Goal: Task Accomplishment & Management: Complete application form

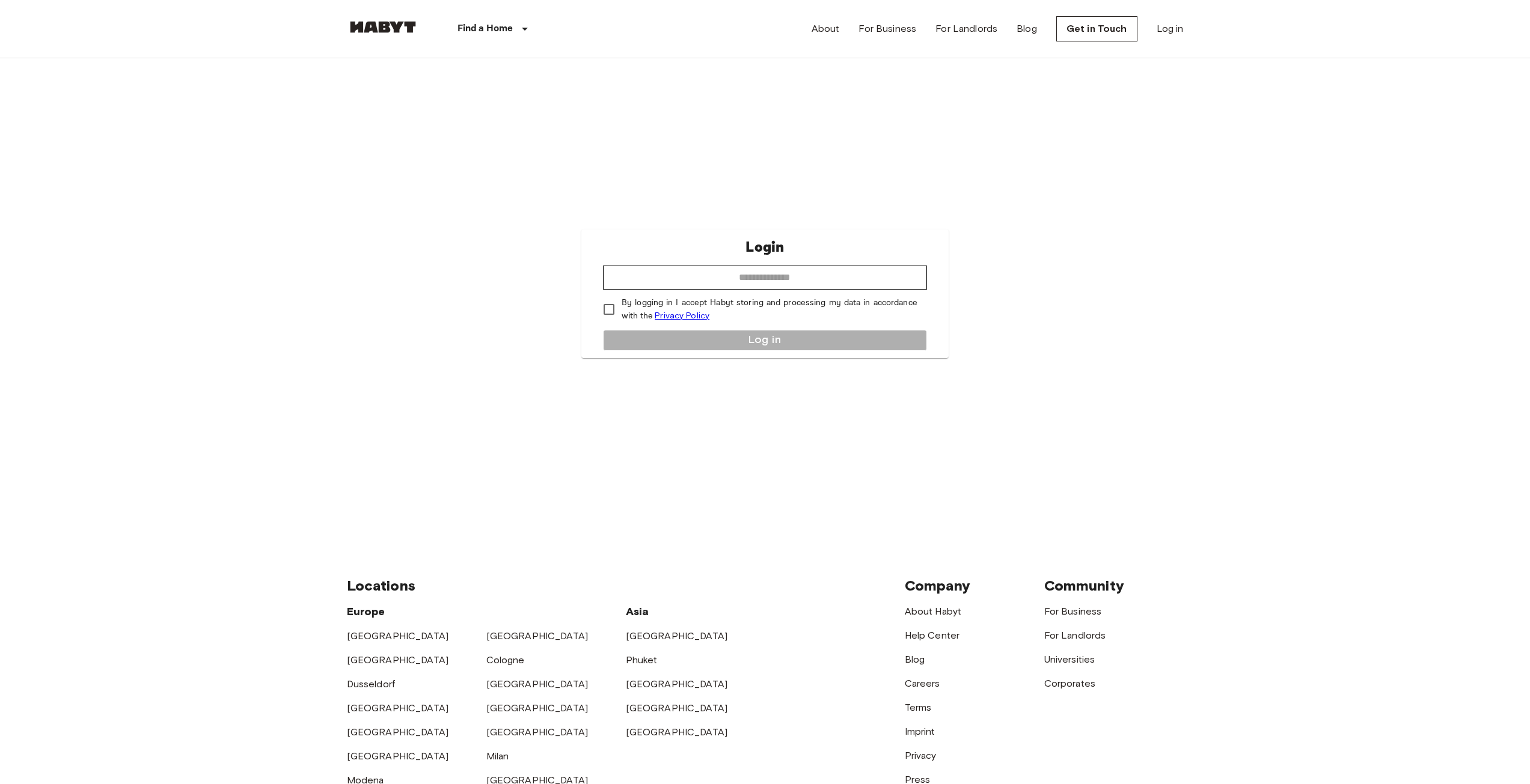
type input "**********"
click at [693, 346] on button "Log in" at bounding box center [764, 340] width 324 height 21
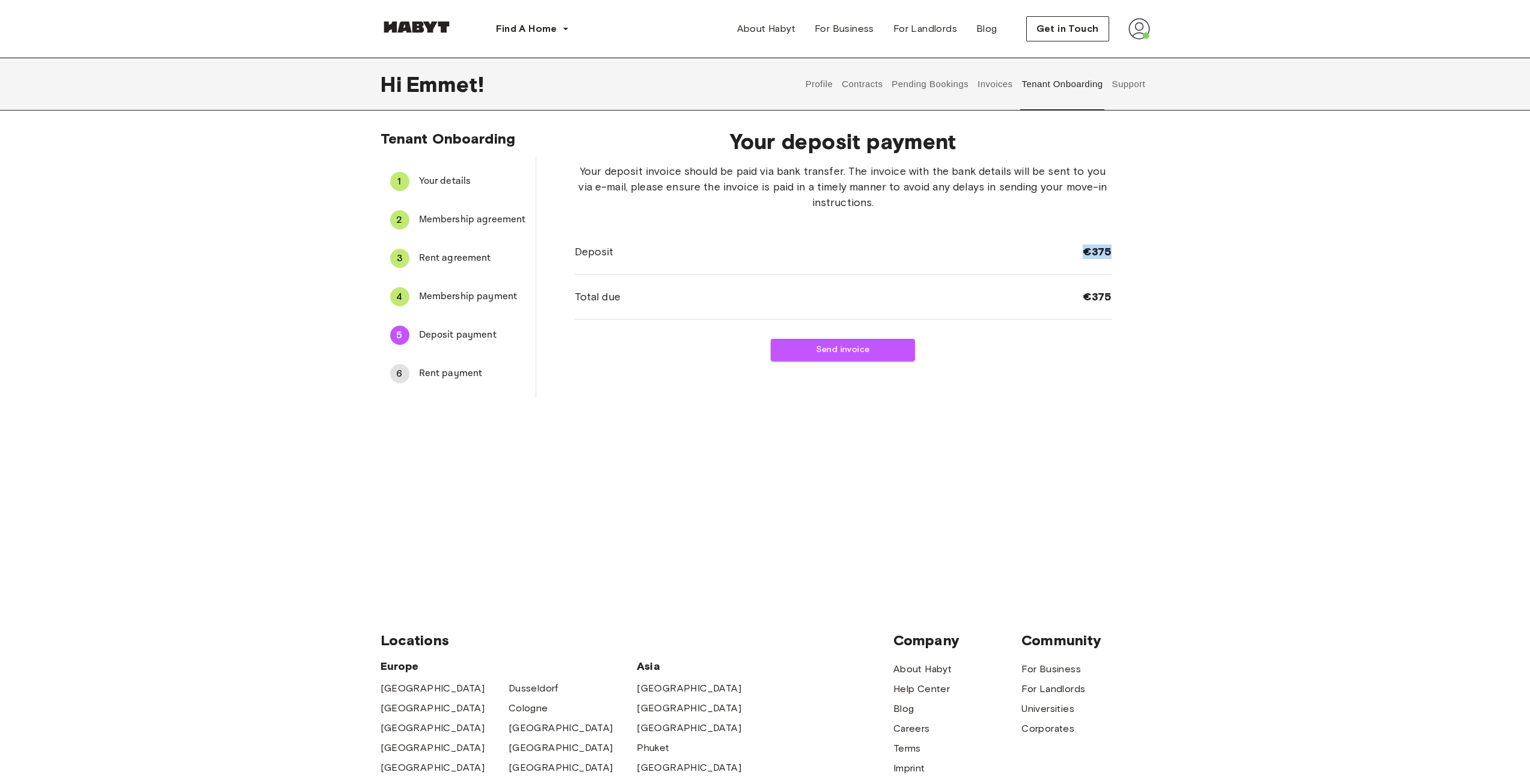
drag, startPoint x: 1129, startPoint y: 251, endPoint x: 1065, endPoint y: 251, distance: 64.0
click at [1065, 251] on div "Your deposit payment Your deposit invoice should be paid via bank transfer. The…" at bounding box center [843, 258] width 614 height 279
click at [991, 253] on div "Deposit €375" at bounding box center [843, 252] width 537 height 45
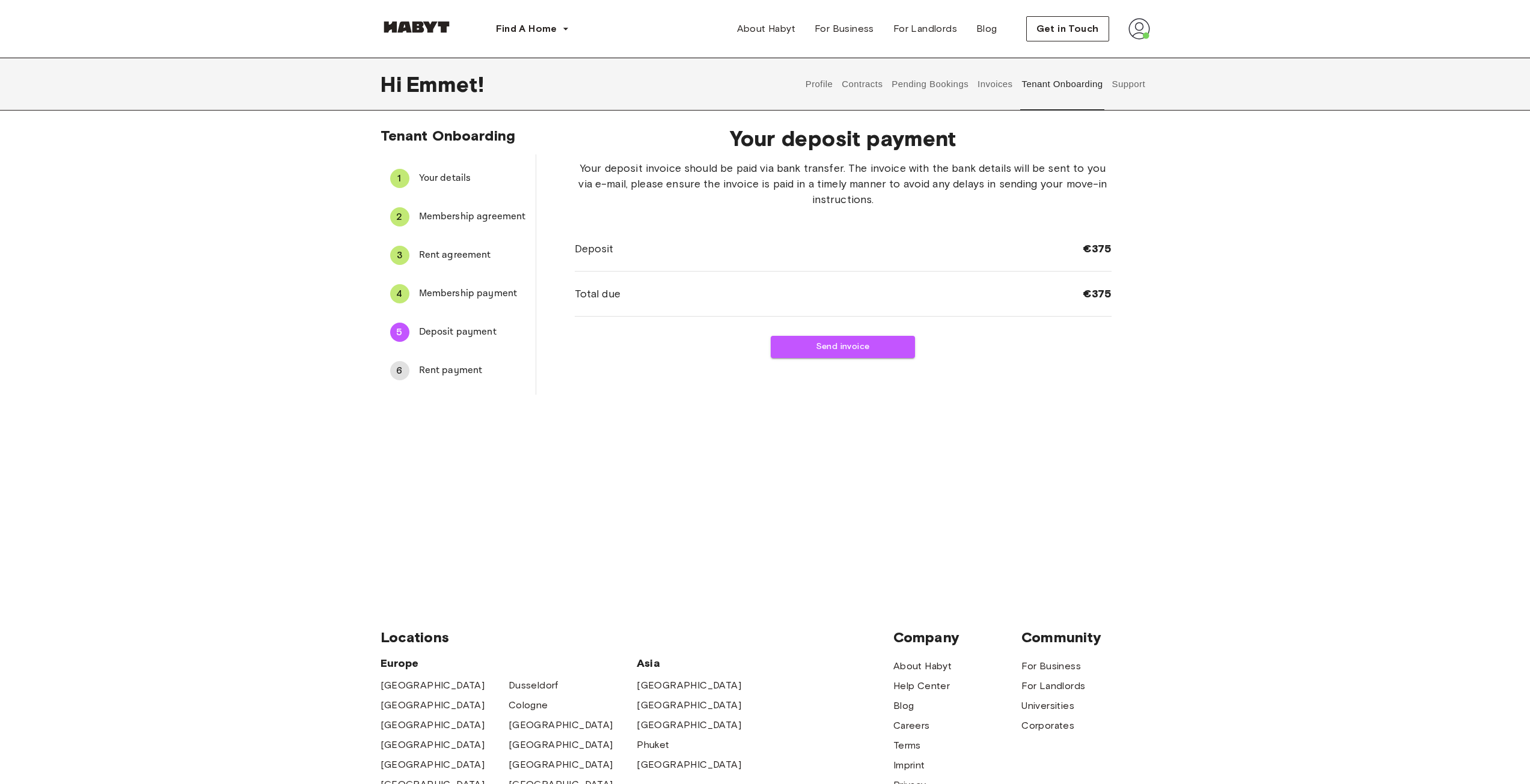
scroll to position [5, 0]
drag, startPoint x: 922, startPoint y: 83, endPoint x: 862, endPoint y: 98, distance: 61.8
click at [862, 98] on button "Contracts" at bounding box center [862, 84] width 44 height 53
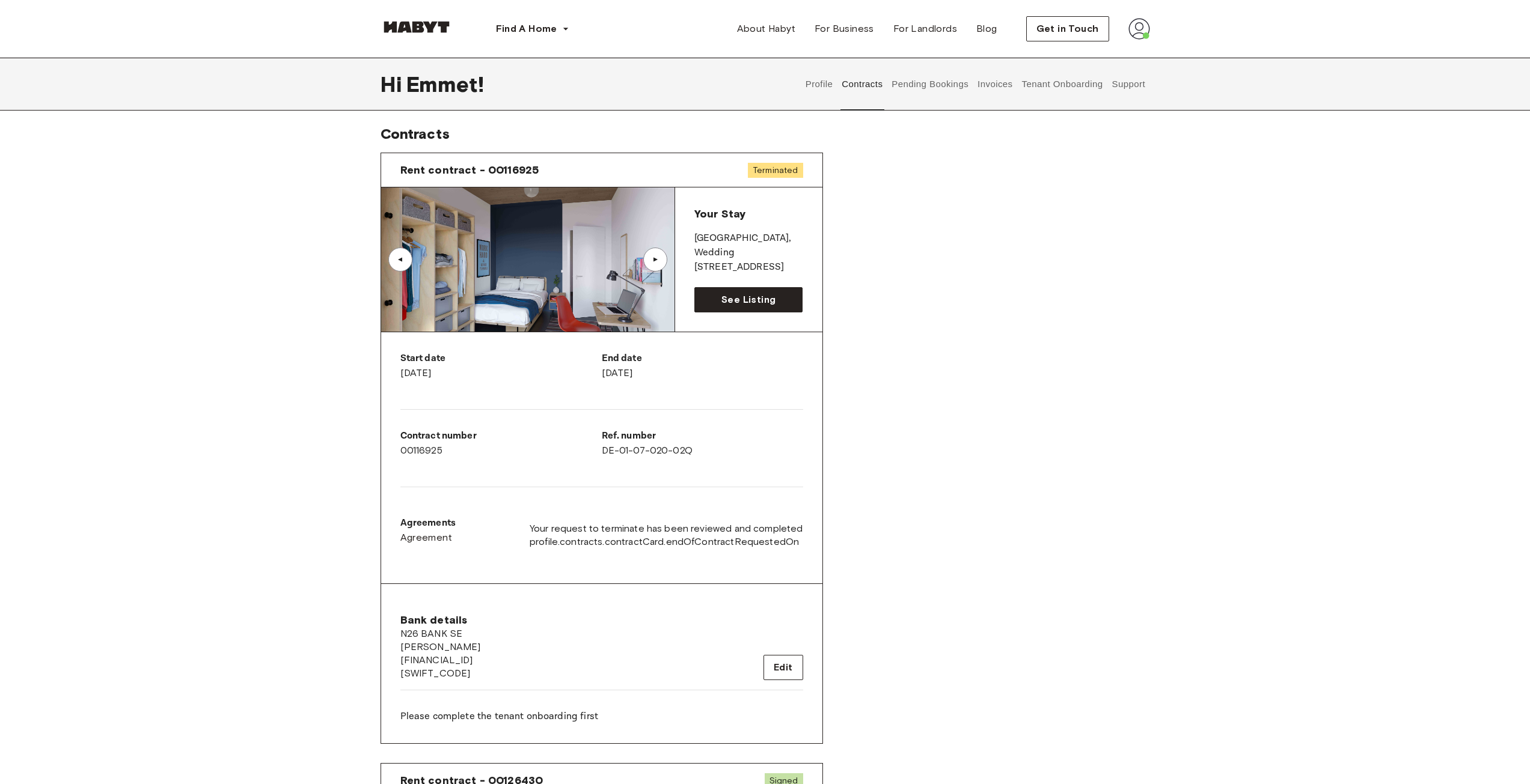
drag, startPoint x: 490, startPoint y: 1, endPoint x: 1000, endPoint y: 237, distance: 562.0
click at [996, 243] on div "Rent contract - 00116925 Terminated ▲ ▲ Your Stay BERLIN , Wedding Müllerstraße…" at bounding box center [765, 710] width 770 height 1134
click at [1051, 83] on button "Tenant Onboarding" at bounding box center [1062, 84] width 84 height 53
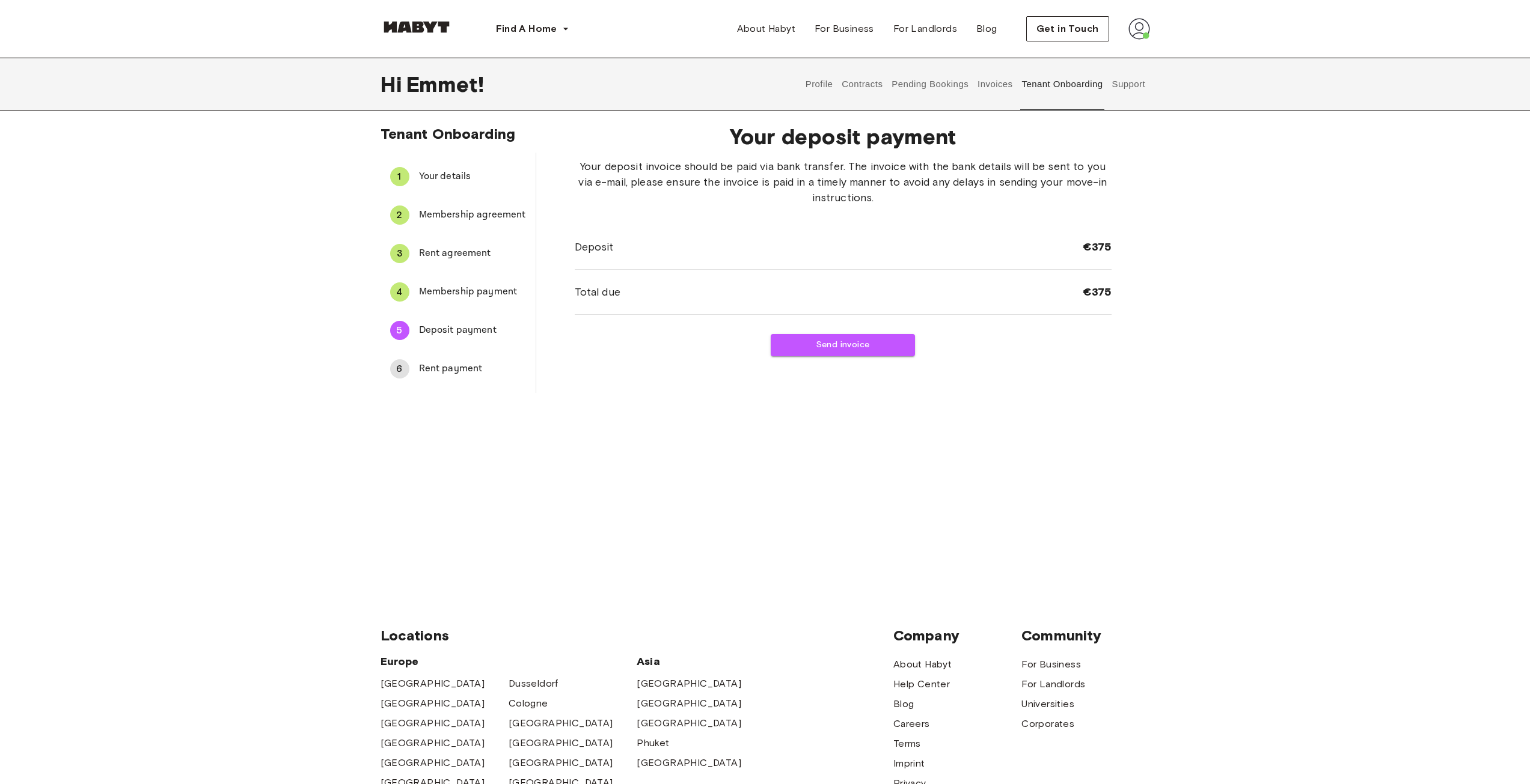
click at [920, 85] on button "Pending Bookings" at bounding box center [931, 84] width 80 height 53
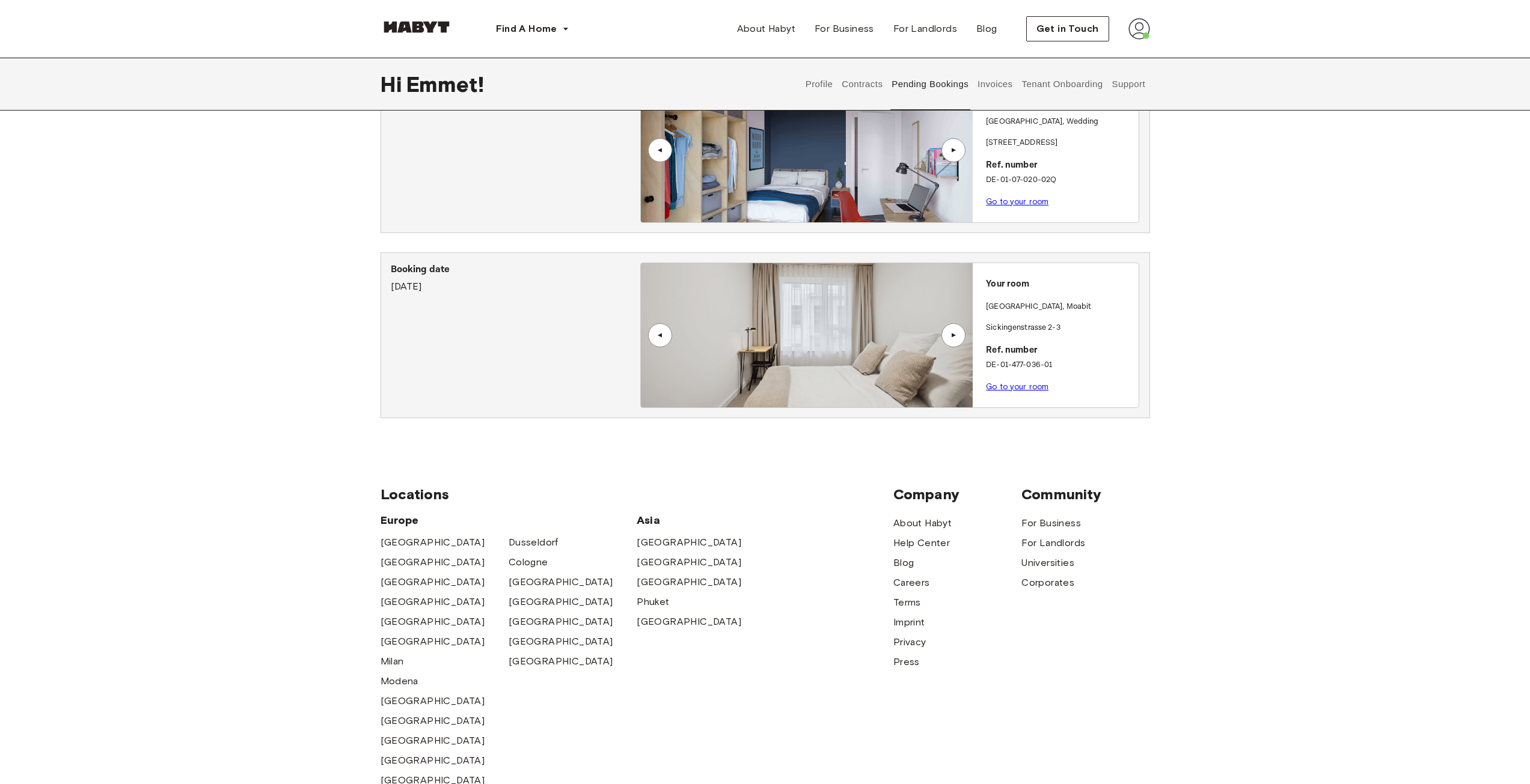
scroll to position [185, 0]
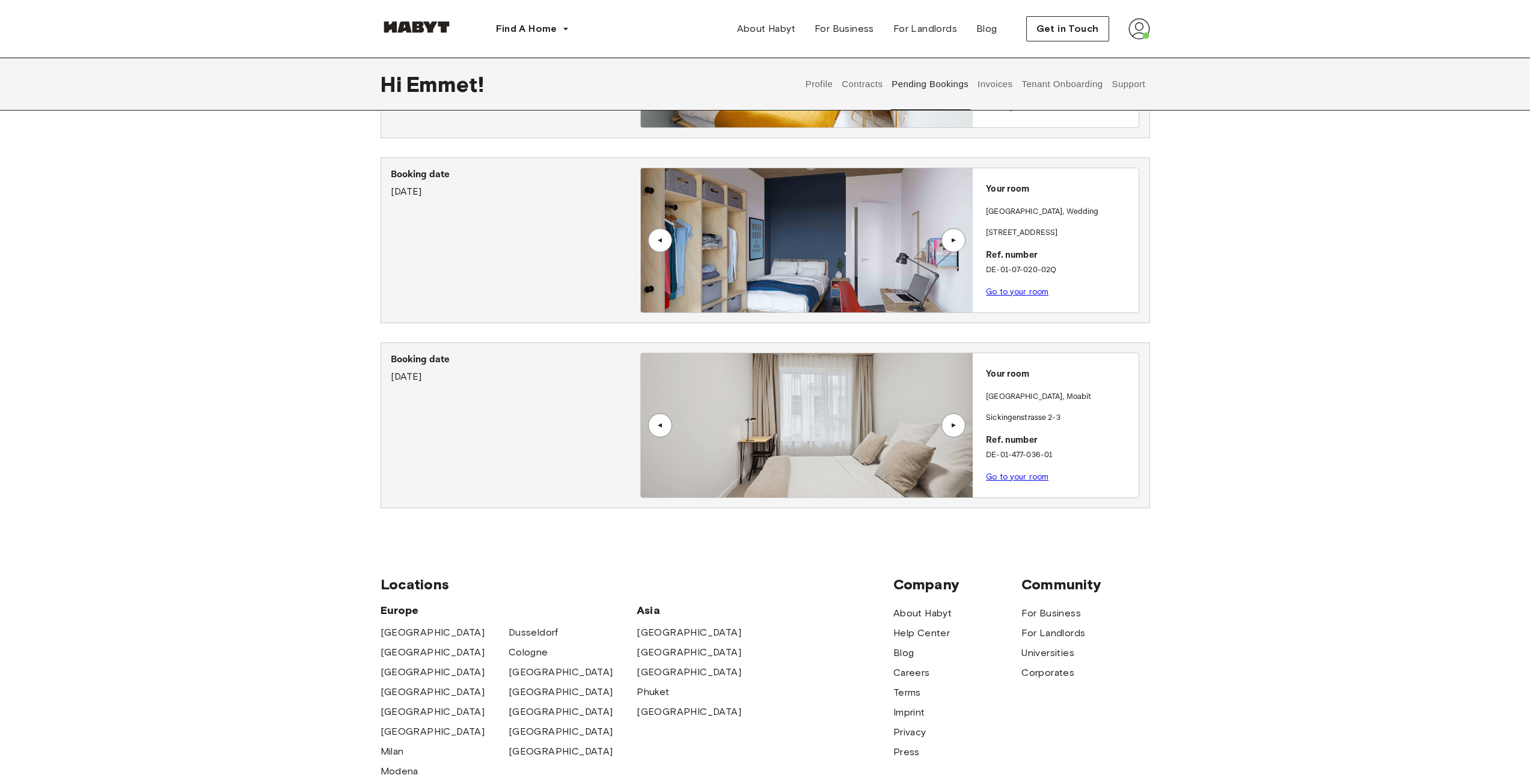
click at [1028, 474] on link "Go to your room" at bounding box center [1017, 477] width 63 height 9
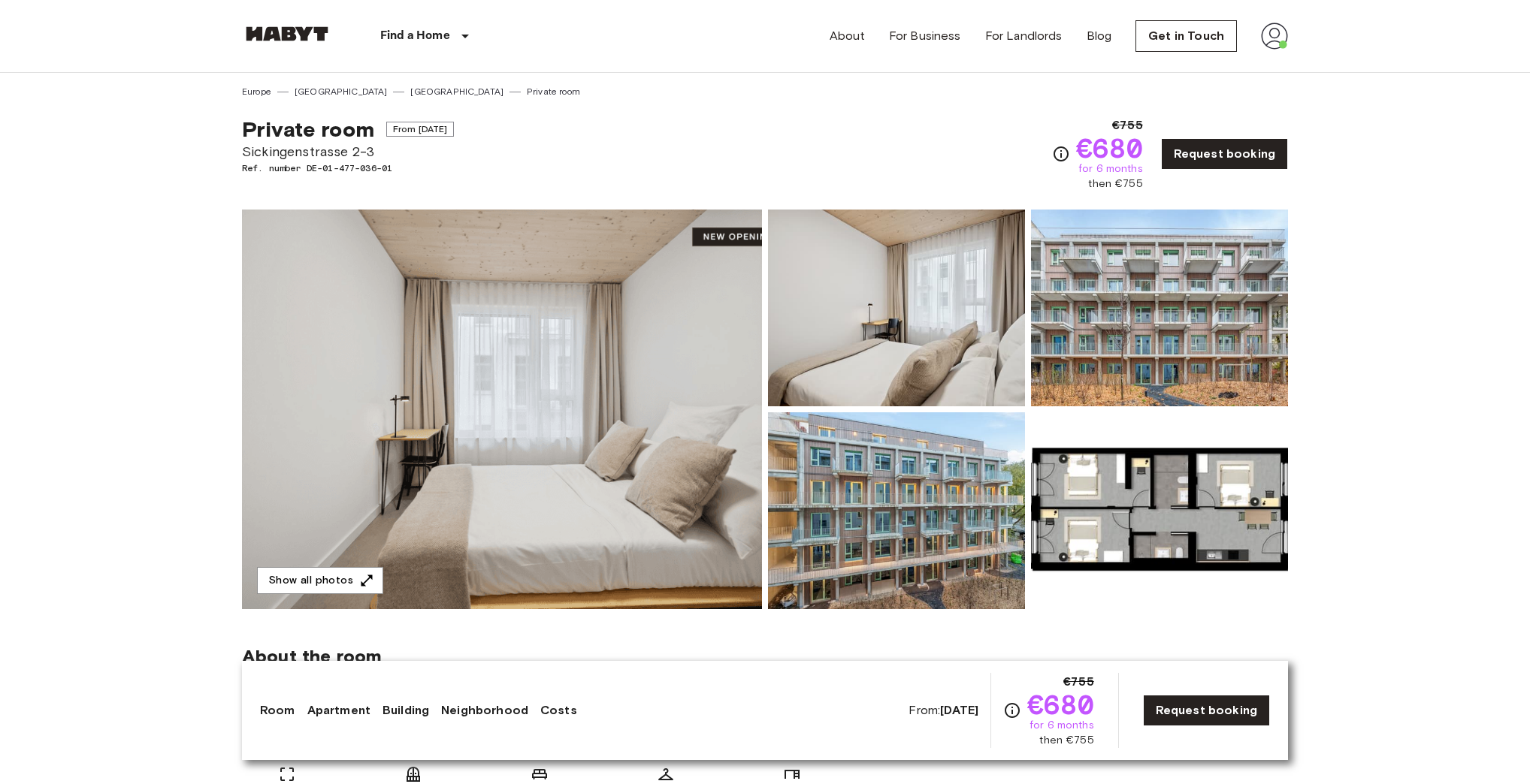
click at [576, 357] on img at bounding box center [501, 409] width 520 height 399
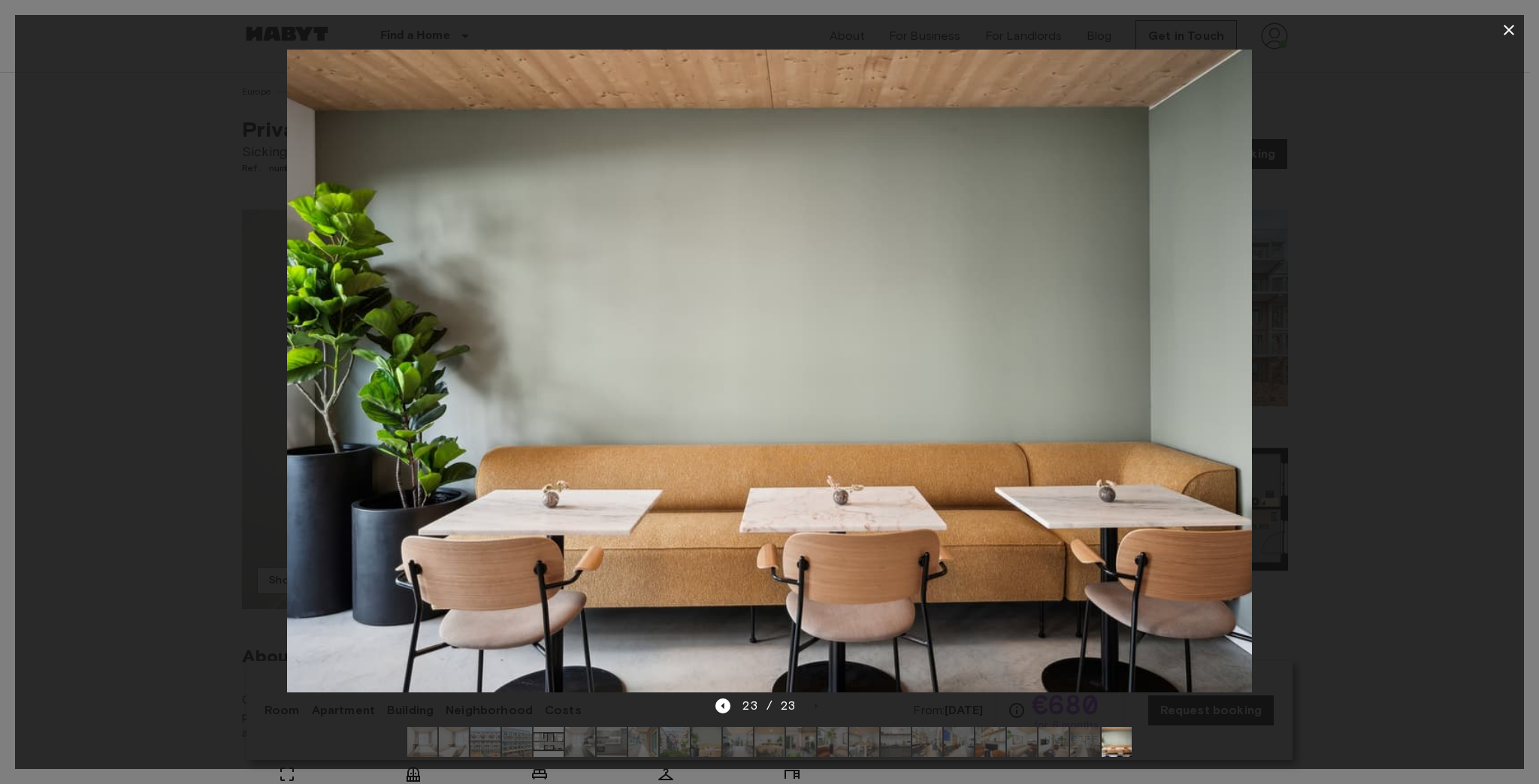
click at [1504, 156] on div at bounding box center [770, 371] width 1508 height 652
click at [1514, 19] on button "button" at bounding box center [1508, 30] width 30 height 30
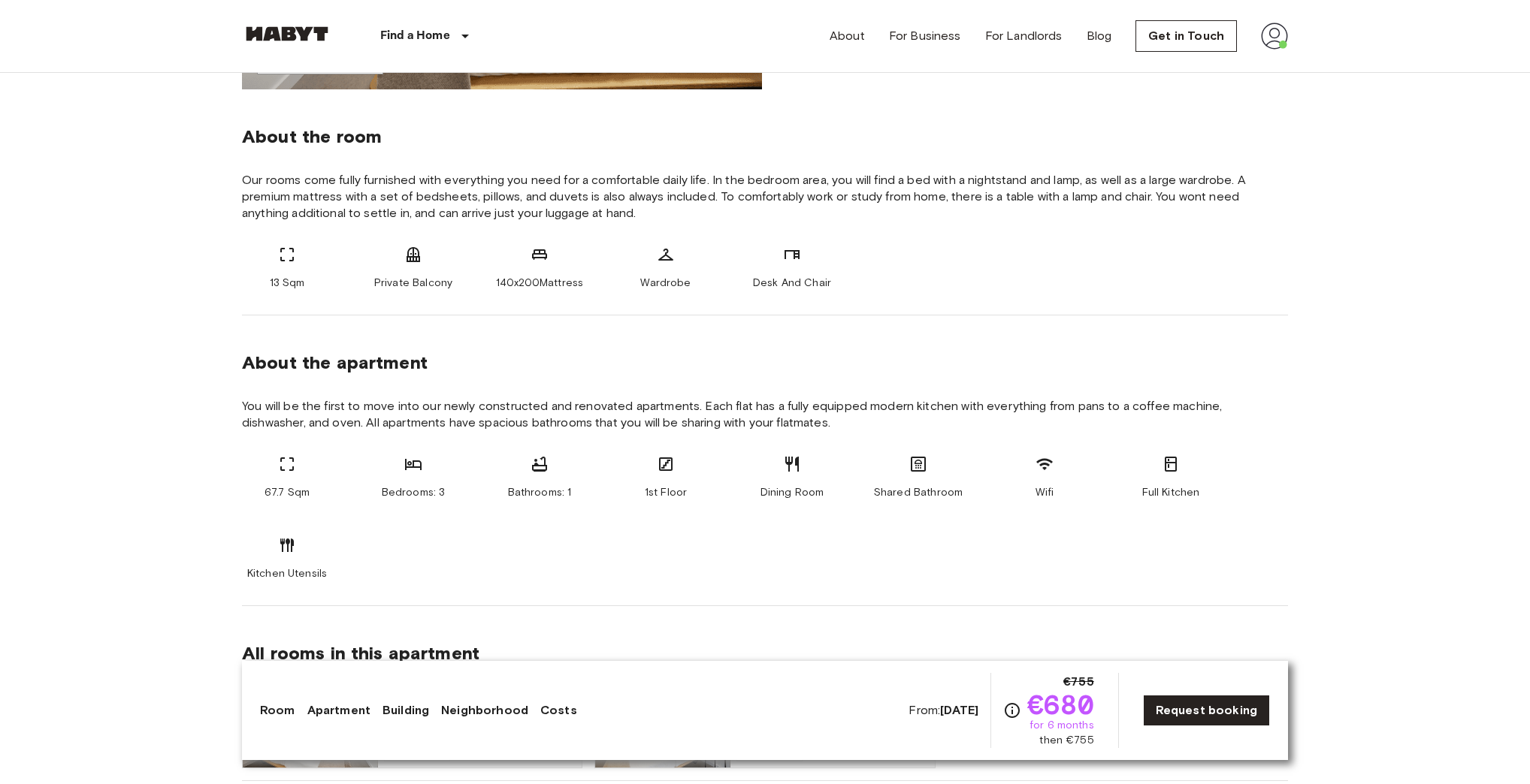
scroll to position [541, 0]
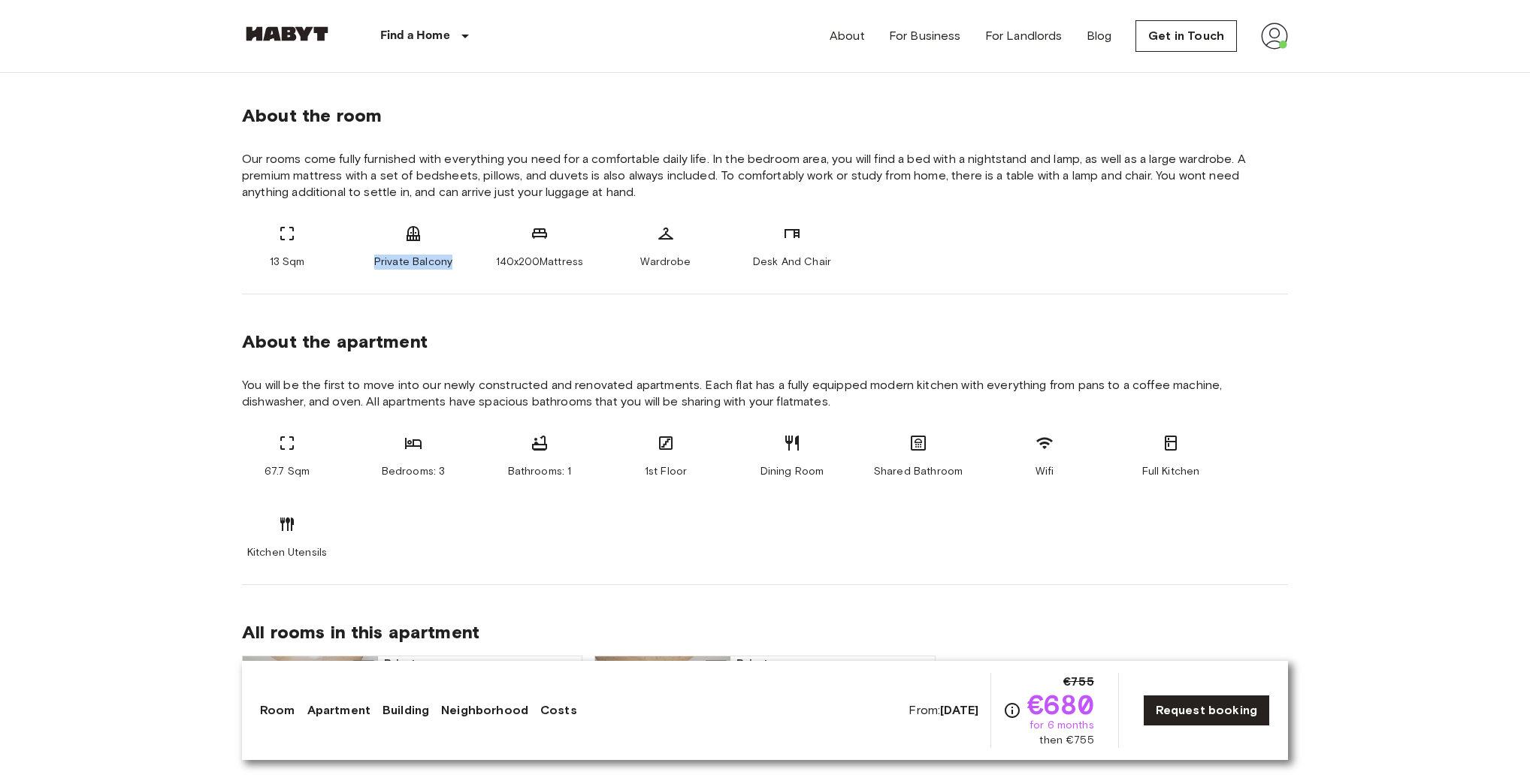
drag, startPoint x: 370, startPoint y: 257, endPoint x: 454, endPoint y: 255, distance: 84.0
click at [454, 255] on div "Private Balcony" at bounding box center [413, 247] width 91 height 45
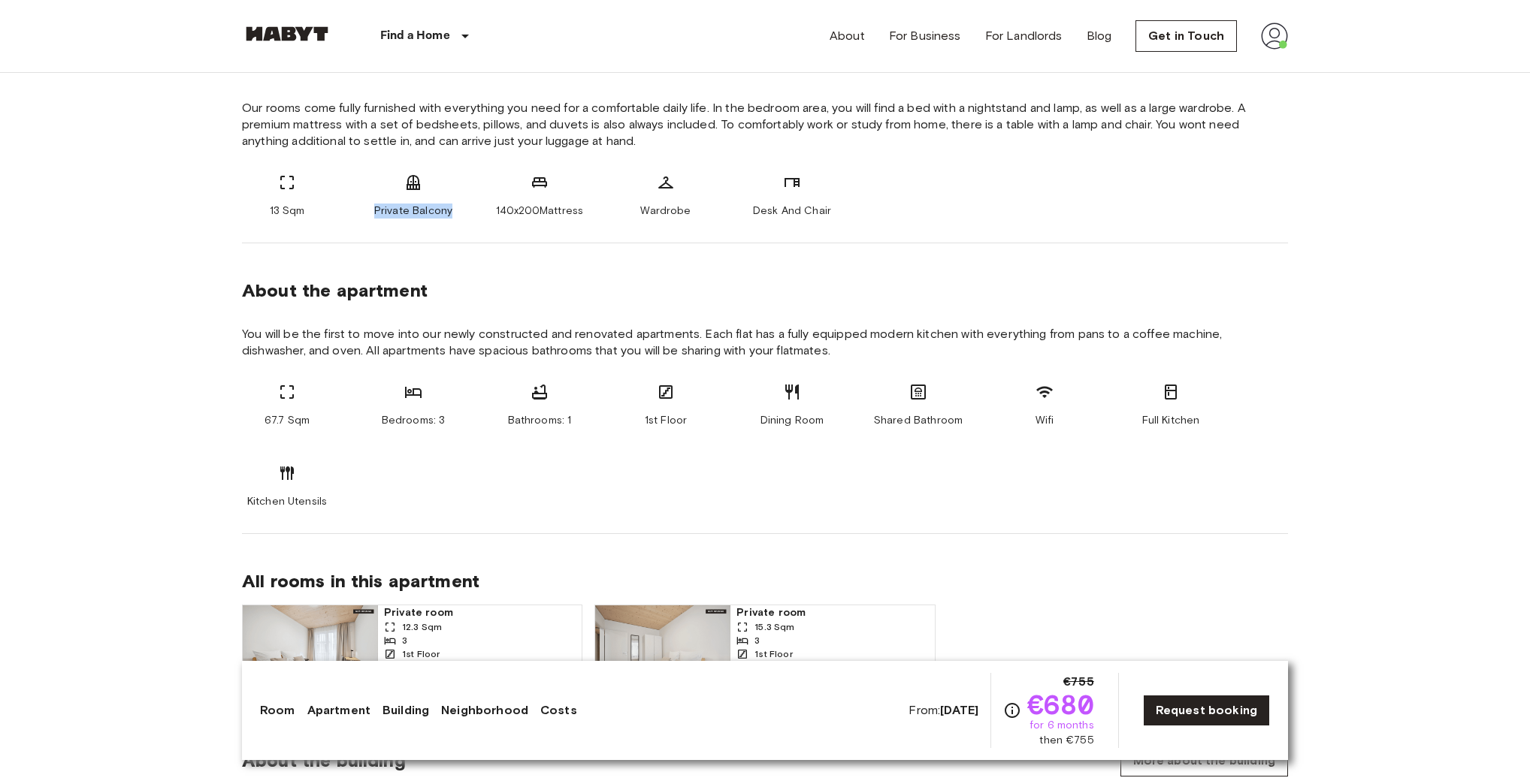
scroll to position [661, 0]
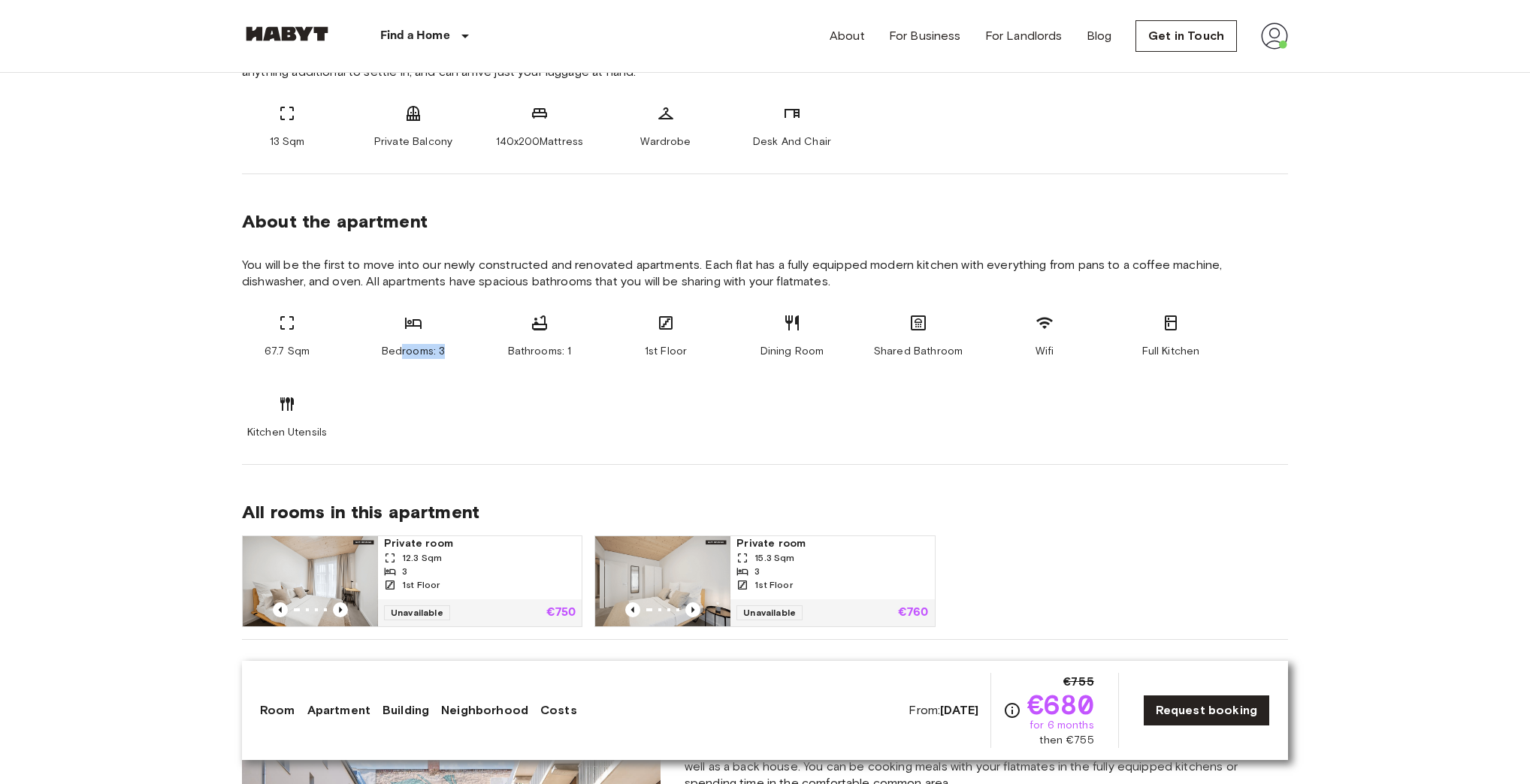
drag, startPoint x: 454, startPoint y: 346, endPoint x: 395, endPoint y: 350, distance: 59.1
click at [395, 350] on div "Bedrooms: 3" at bounding box center [413, 337] width 91 height 45
drag, startPoint x: 520, startPoint y: 352, endPoint x: 607, endPoint y: 348, distance: 87.1
click at [609, 348] on div "67.7 Sqm Bedrooms: 3 Bathrooms: 1 1st Floor Dining Room Shared Bathroom Wifi Fu…" at bounding box center [765, 377] width 1046 height 126
drag, startPoint x: 700, startPoint y: 345, endPoint x: 598, endPoint y: 348, distance: 102.0
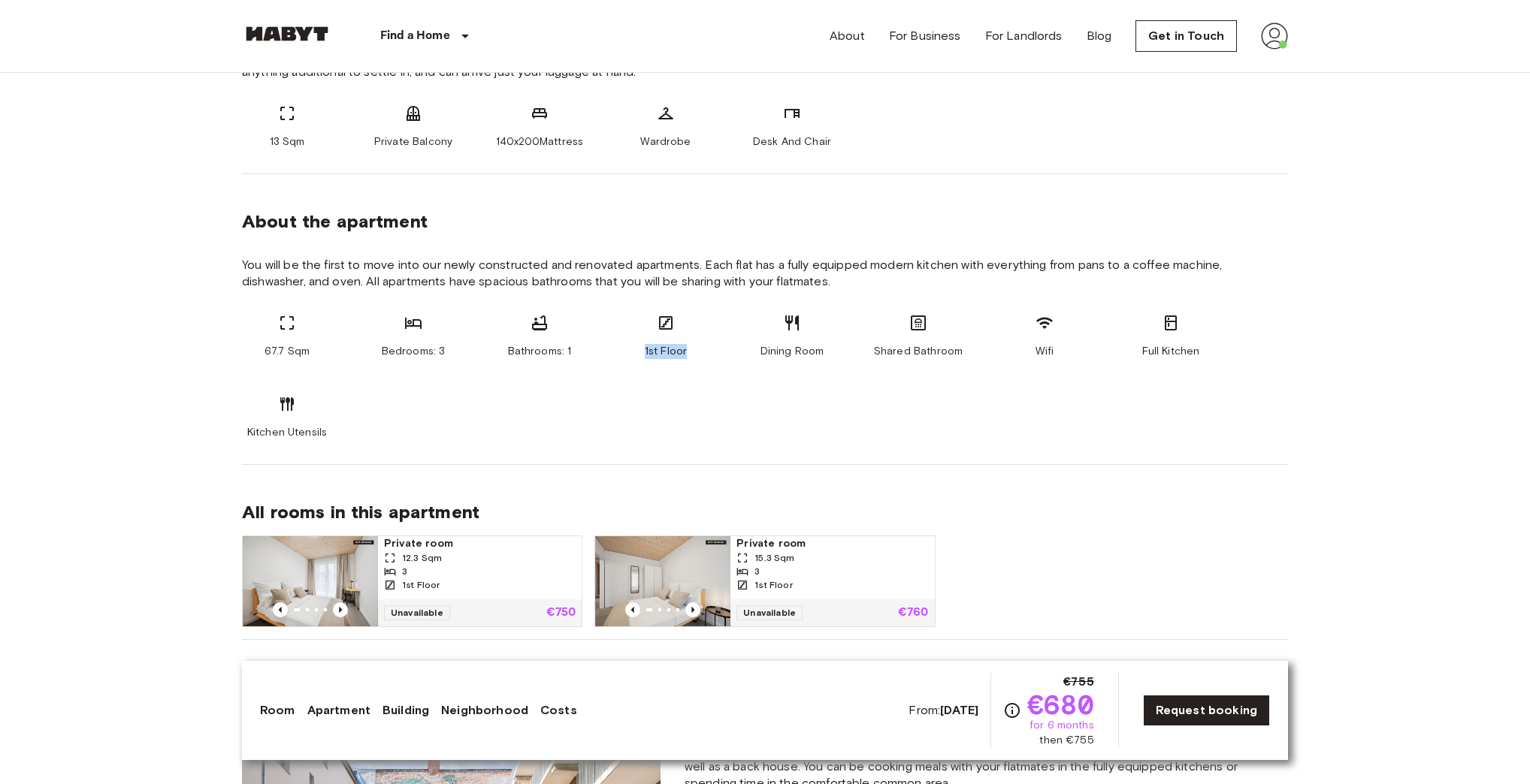
click at [598, 348] on div "67.7 Sqm Bedrooms: 3 Bathrooms: 1 1st Floor Dining Room Shared Bathroom Wifi Fu…" at bounding box center [765, 377] width 1046 height 126
drag, startPoint x: 912, startPoint y: 347, endPoint x: 962, endPoint y: 346, distance: 50.0
click at [955, 346] on div "67.7 Sqm Bedrooms: 3 Bathrooms: 1 1st Floor Dining Room Shared Bathroom Wifi Fu…" at bounding box center [765, 377] width 1046 height 126
click at [970, 348] on div "67.7 Sqm Bedrooms: 3 Bathrooms: 1 1st Floor Dining Room Shared Bathroom Wifi Fu…" at bounding box center [765, 377] width 1046 height 126
drag, startPoint x: 1016, startPoint y: 351, endPoint x: 1058, endPoint y: 352, distance: 42.0
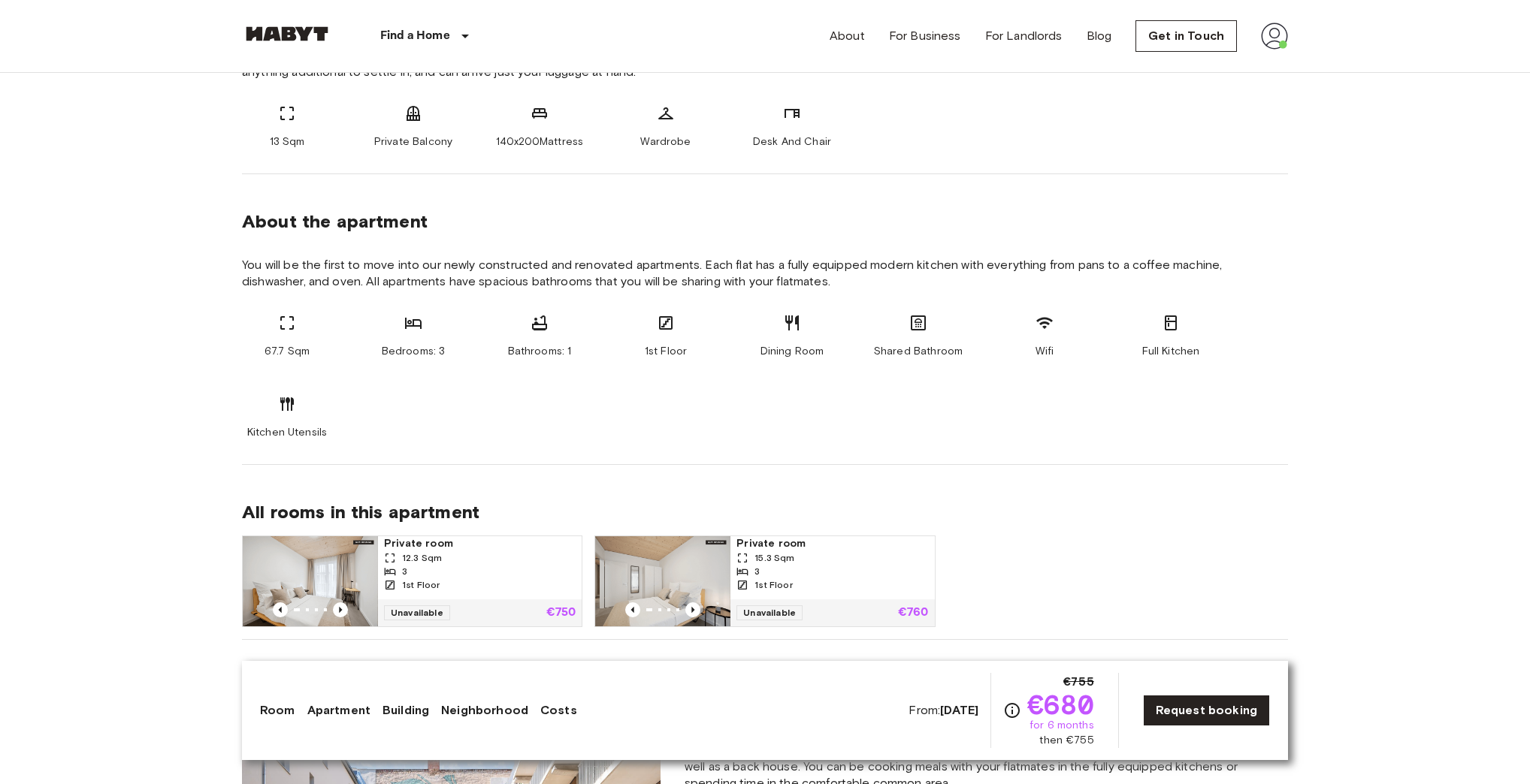
click at [1013, 352] on div "67.7 Sqm Bedrooms: 3 Bathrooms: 1 1st Floor Dining Room Shared Bathroom Wifi Fu…" at bounding box center [765, 377] width 1046 height 126
drag, startPoint x: 1172, startPoint y: 346, endPoint x: 1251, endPoint y: 339, distance: 79.3
click at [1240, 340] on div "67.7 Sqm Bedrooms: 3 Bathrooms: 1 1st Floor Dining Room Shared Bathroom Wifi Fu…" at bounding box center [765, 377] width 1046 height 126
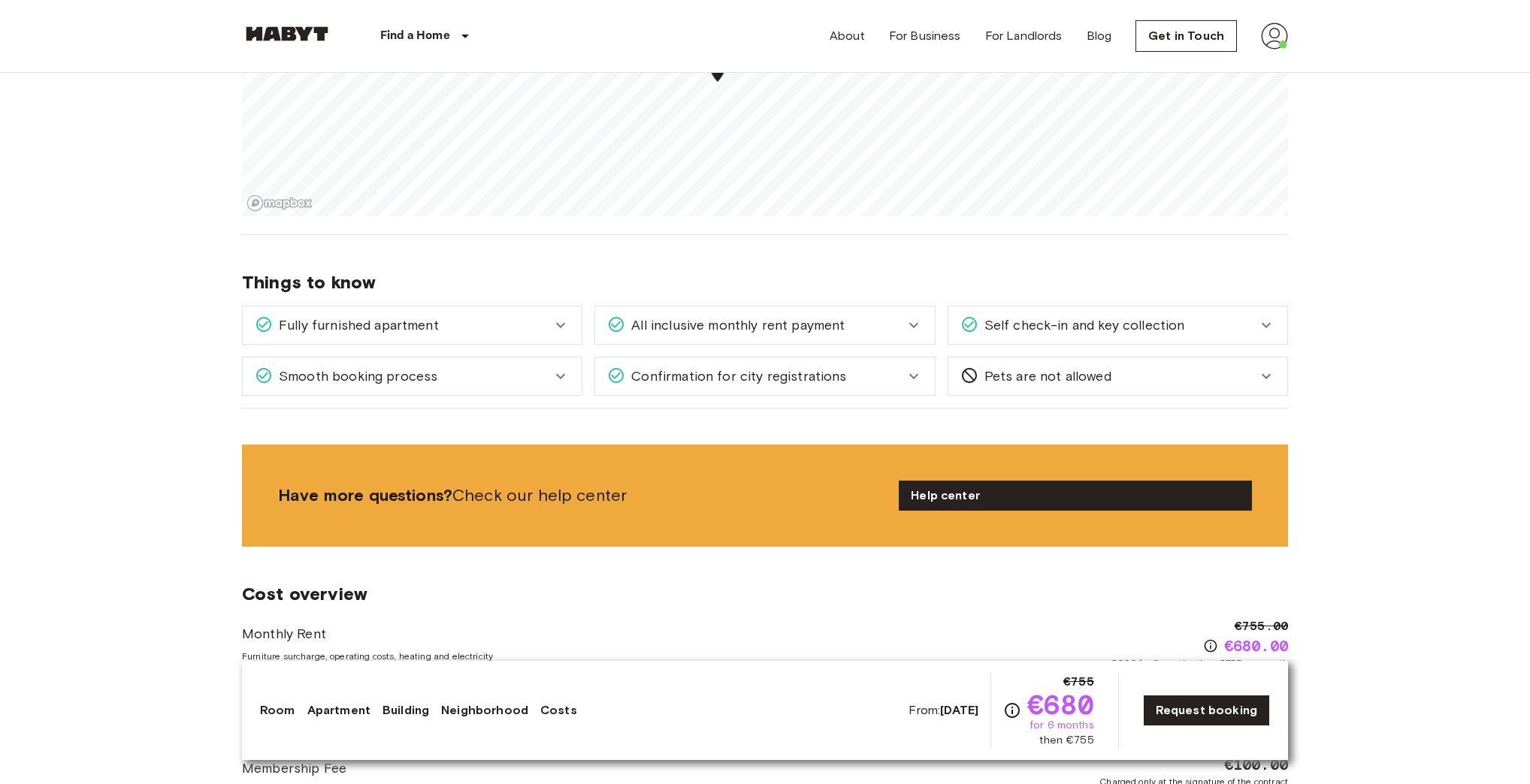
scroll to position [1863, 0]
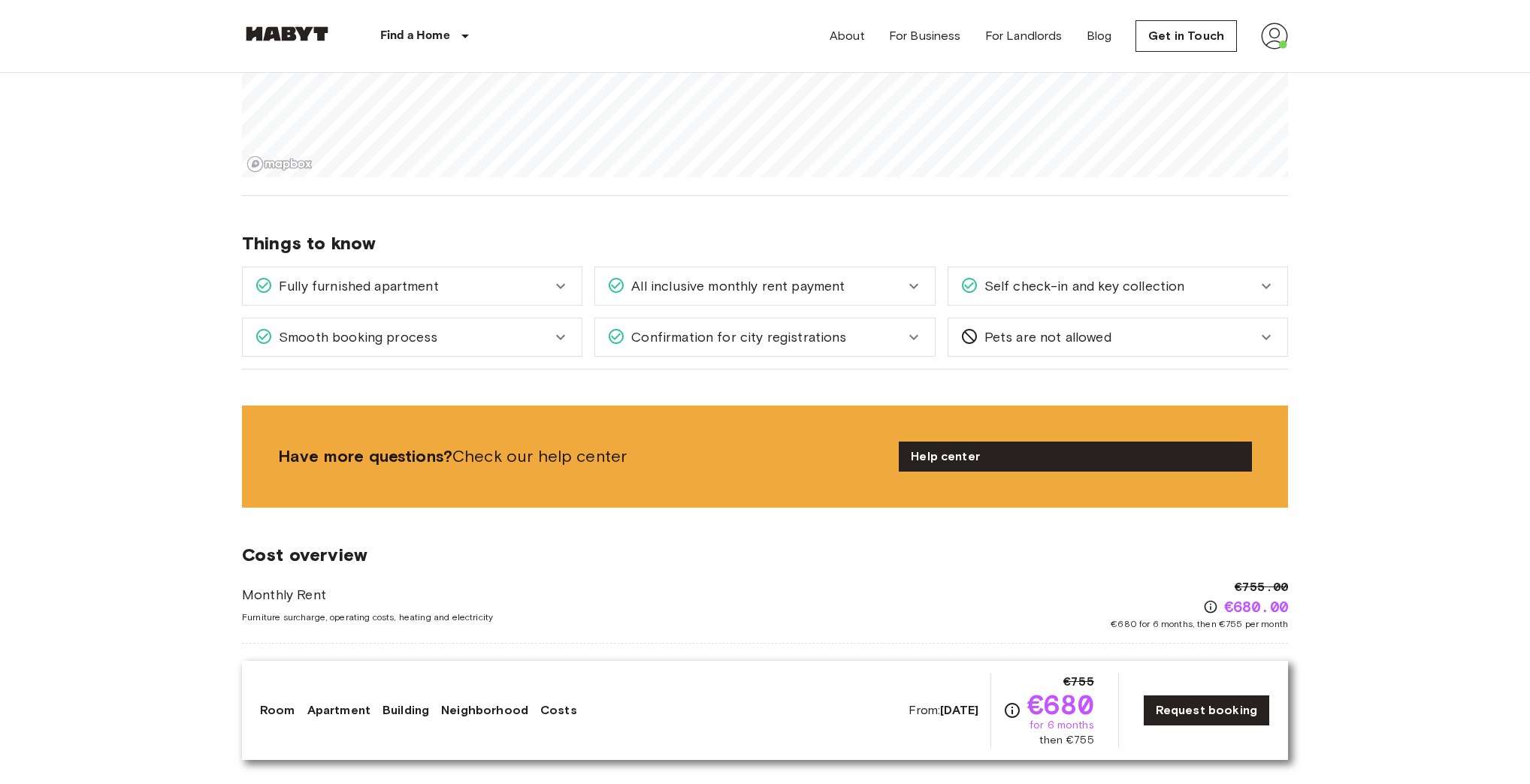
click at [407, 282] on span "Fully furnished apartment" at bounding box center [355, 286] width 166 height 19
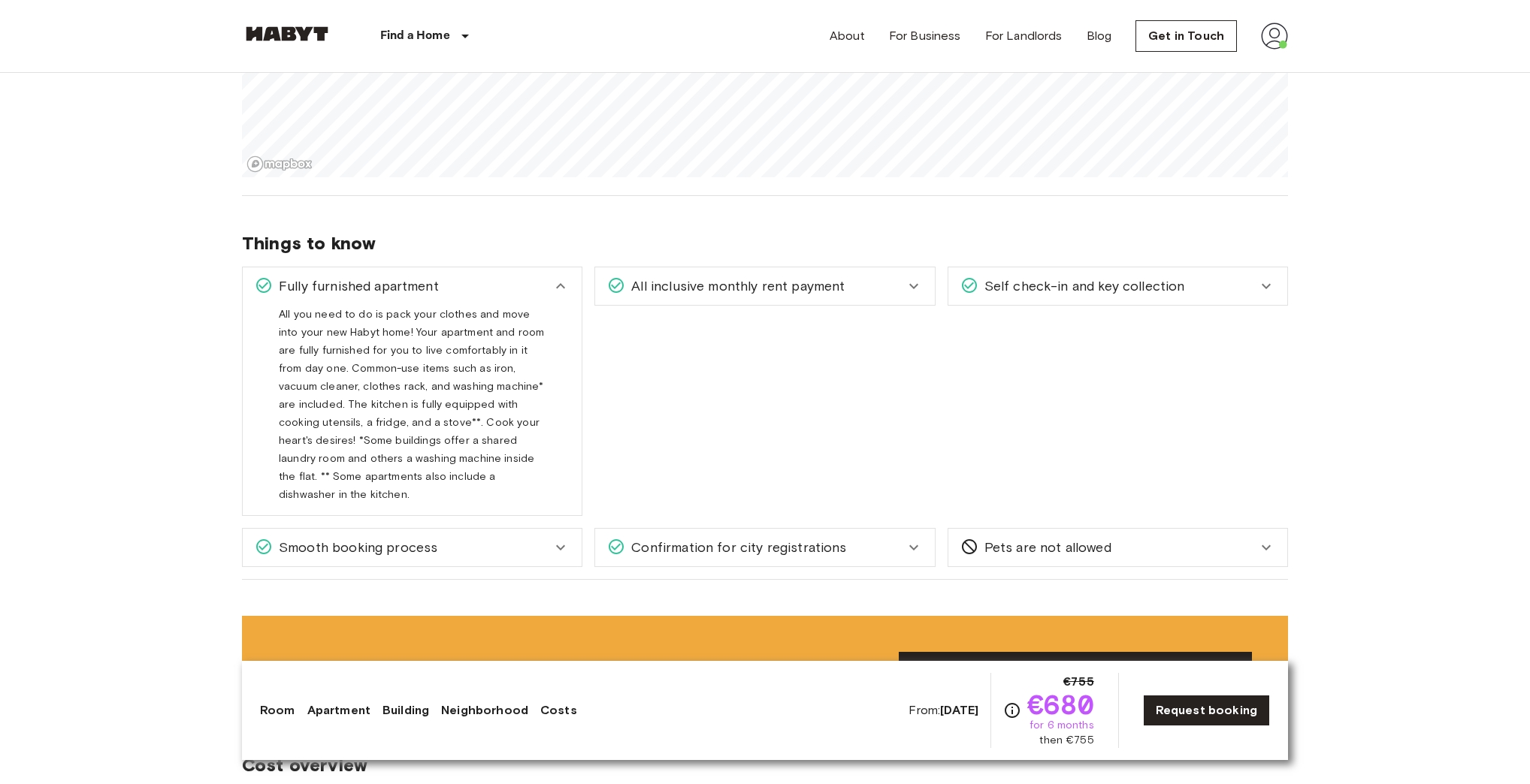
click at [407, 282] on span "Fully furnished apartment" at bounding box center [355, 286] width 166 height 19
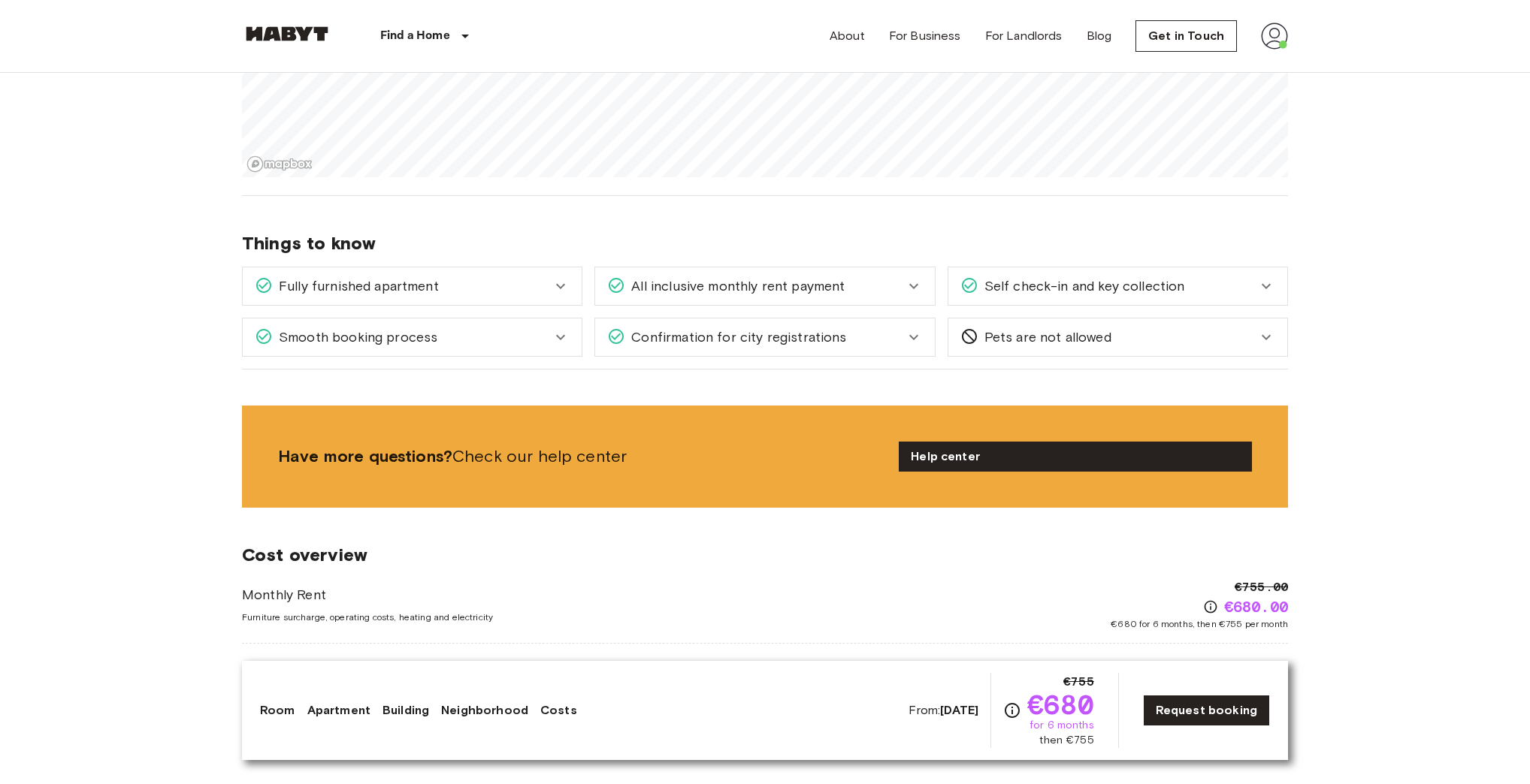
click at [1067, 280] on span "Self check-in and key collection" at bounding box center [1082, 286] width 207 height 19
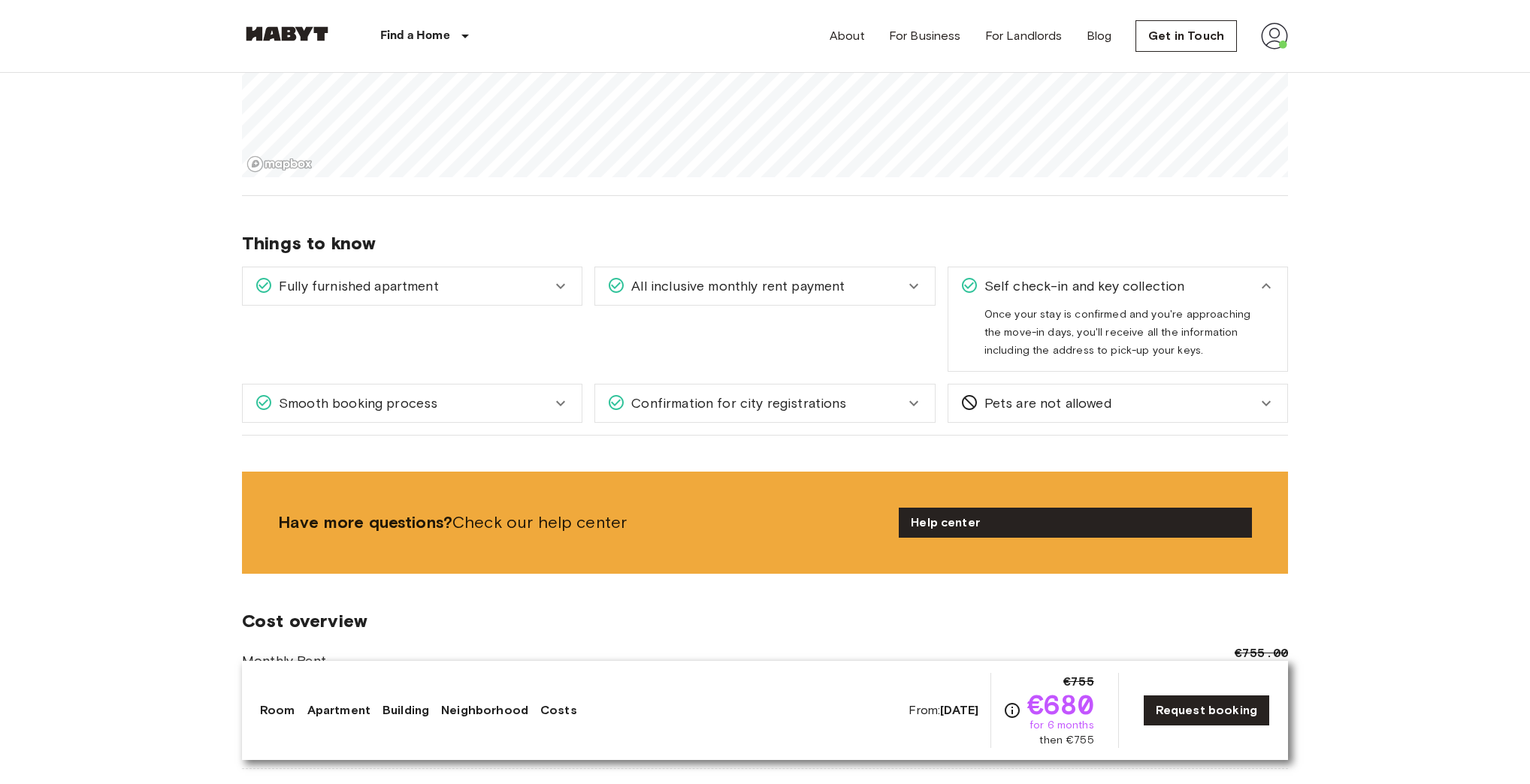
click at [1066, 280] on span "Self check-in and key collection" at bounding box center [1082, 286] width 207 height 19
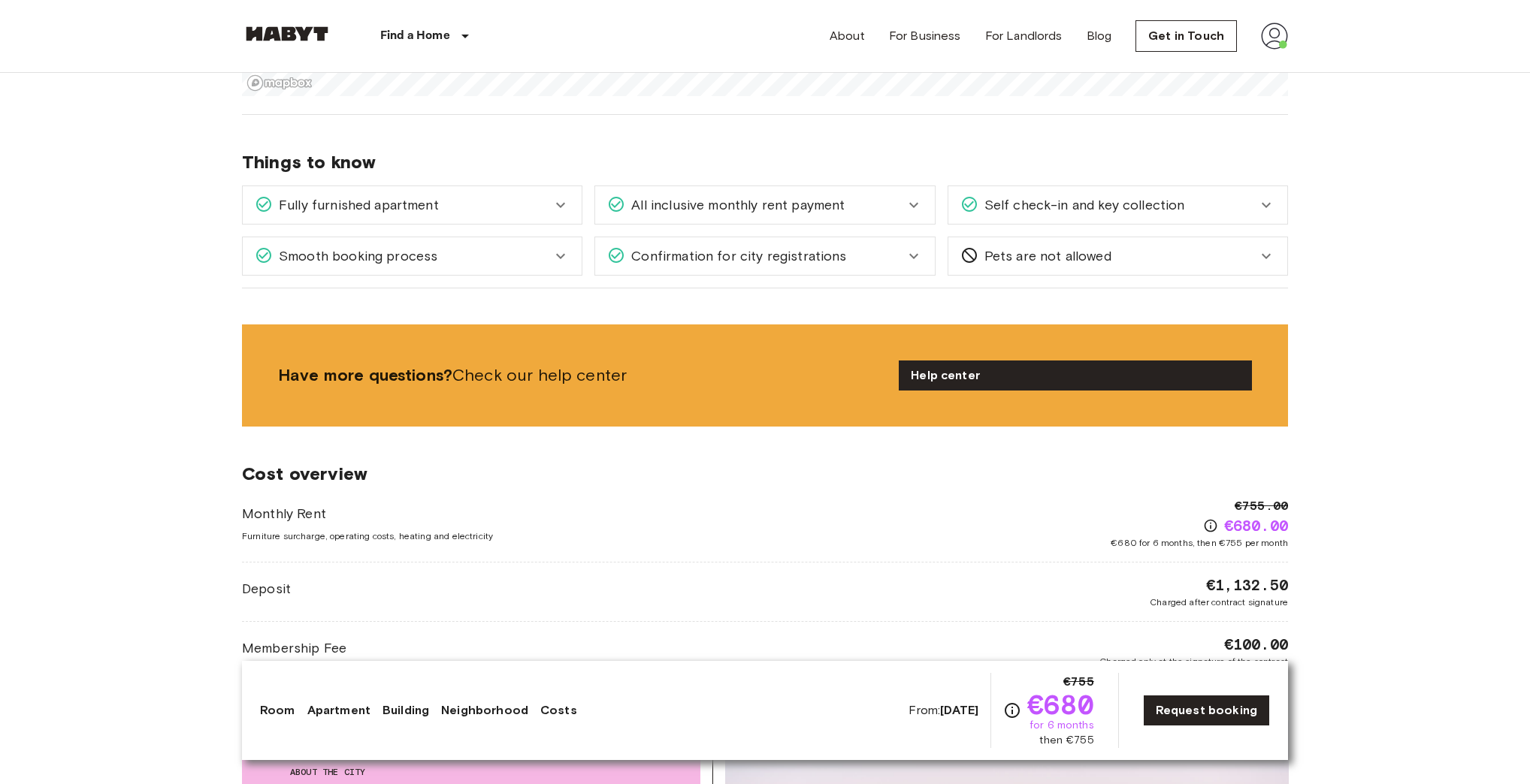
scroll to position [2104, 0]
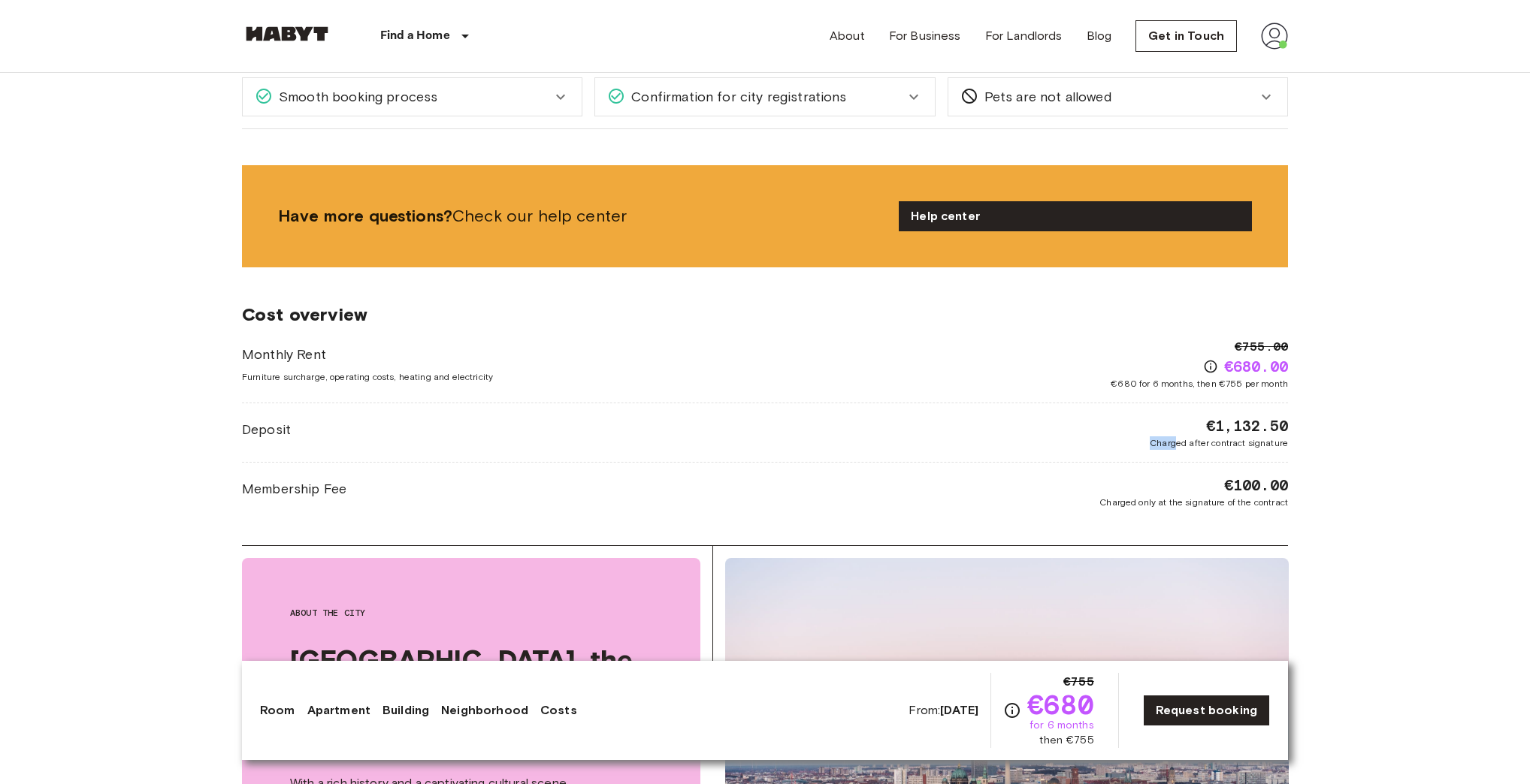
drag, startPoint x: 1176, startPoint y: 424, endPoint x: 1413, endPoint y: 418, distance: 237.1
click at [1413, 418] on body "Find a Home Europe Amsterdam Berlin Brussels Cologne Dusseldorf Frankfurt Graz …" at bounding box center [765, 245] width 1530 height 4698
click at [1204, 425] on div "€1,132.50 Charged after contract signature" at bounding box center [1219, 432] width 138 height 35
click at [1199, 421] on div "€1,132.50 Charged after contract signature" at bounding box center [1219, 432] width 138 height 35
drag, startPoint x: 1253, startPoint y: 419, endPoint x: 1302, endPoint y: 417, distance: 49.0
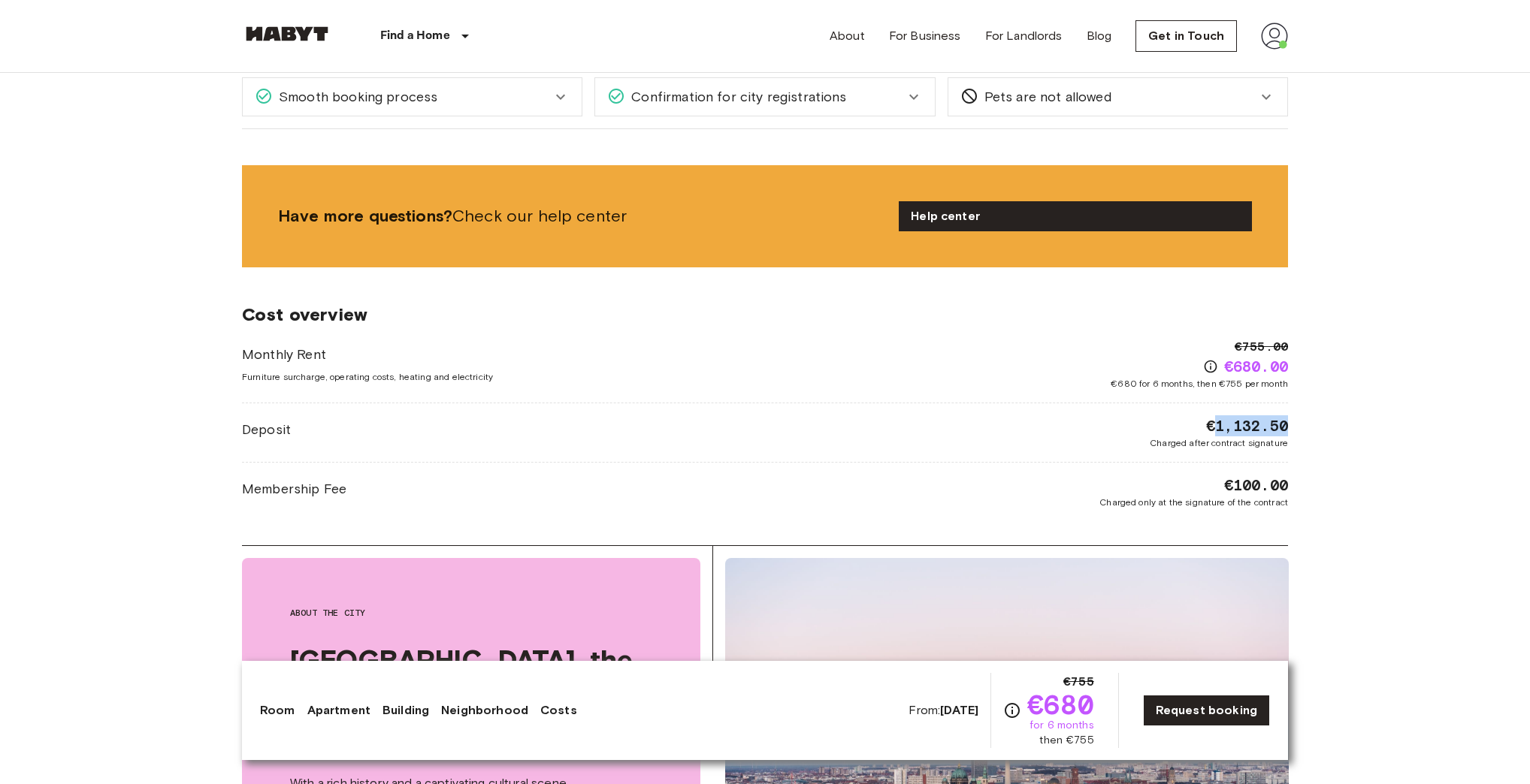
drag, startPoint x: 1224, startPoint y: 481, endPoint x: 1290, endPoint y: 463, distance: 68.4
drag, startPoint x: 1199, startPoint y: 419, endPoint x: 1303, endPoint y: 415, distance: 104.1
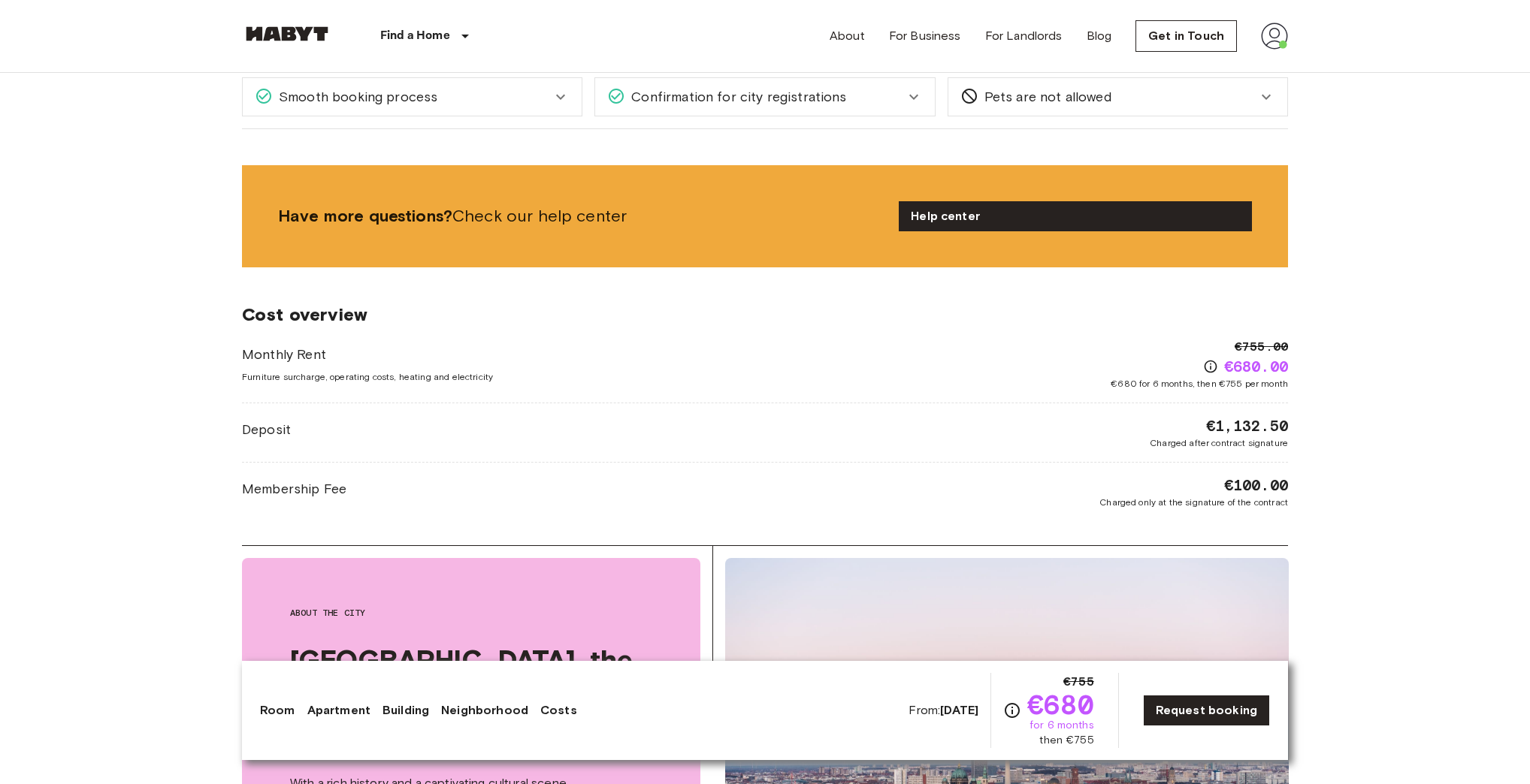
click at [1349, 371] on body "Find a Home Europe Amsterdam Berlin Brussels Cologne Dusseldorf Frankfurt Graz …" at bounding box center [765, 245] width 1530 height 4698
drag, startPoint x: 1198, startPoint y: 424, endPoint x: 1293, endPoint y: 421, distance: 95.0
click at [1311, 418] on body "Find a Home Europe Amsterdam Berlin Brussels Cologne Dusseldorf Frankfurt Graz …" at bounding box center [765, 245] width 1530 height 4698
click at [1188, 415] on div "€1,132.50 Charged after contract signature" at bounding box center [1219, 432] width 138 height 35
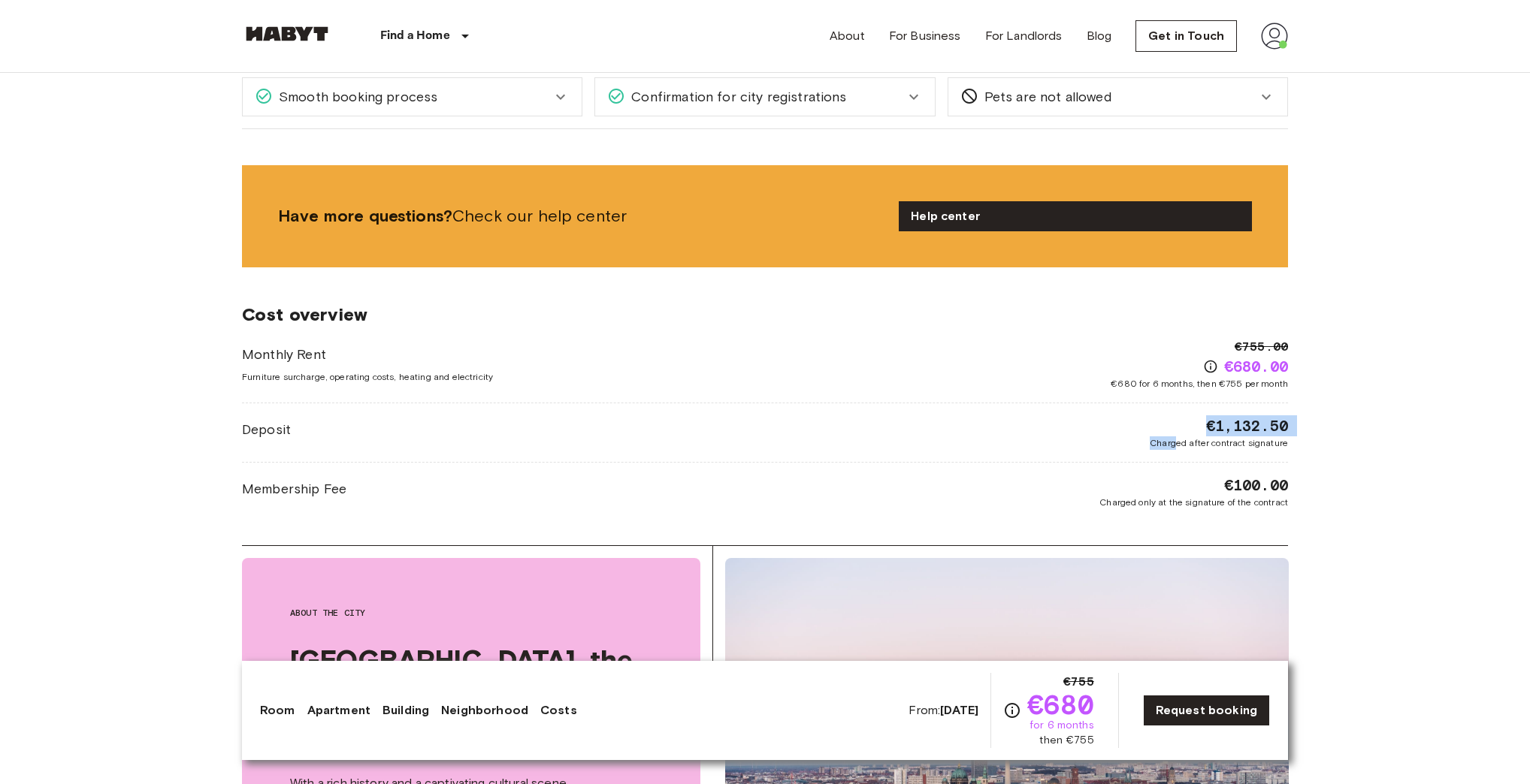
click at [1188, 415] on div "€1,132.50 Charged after contract signature" at bounding box center [1219, 432] width 138 height 35
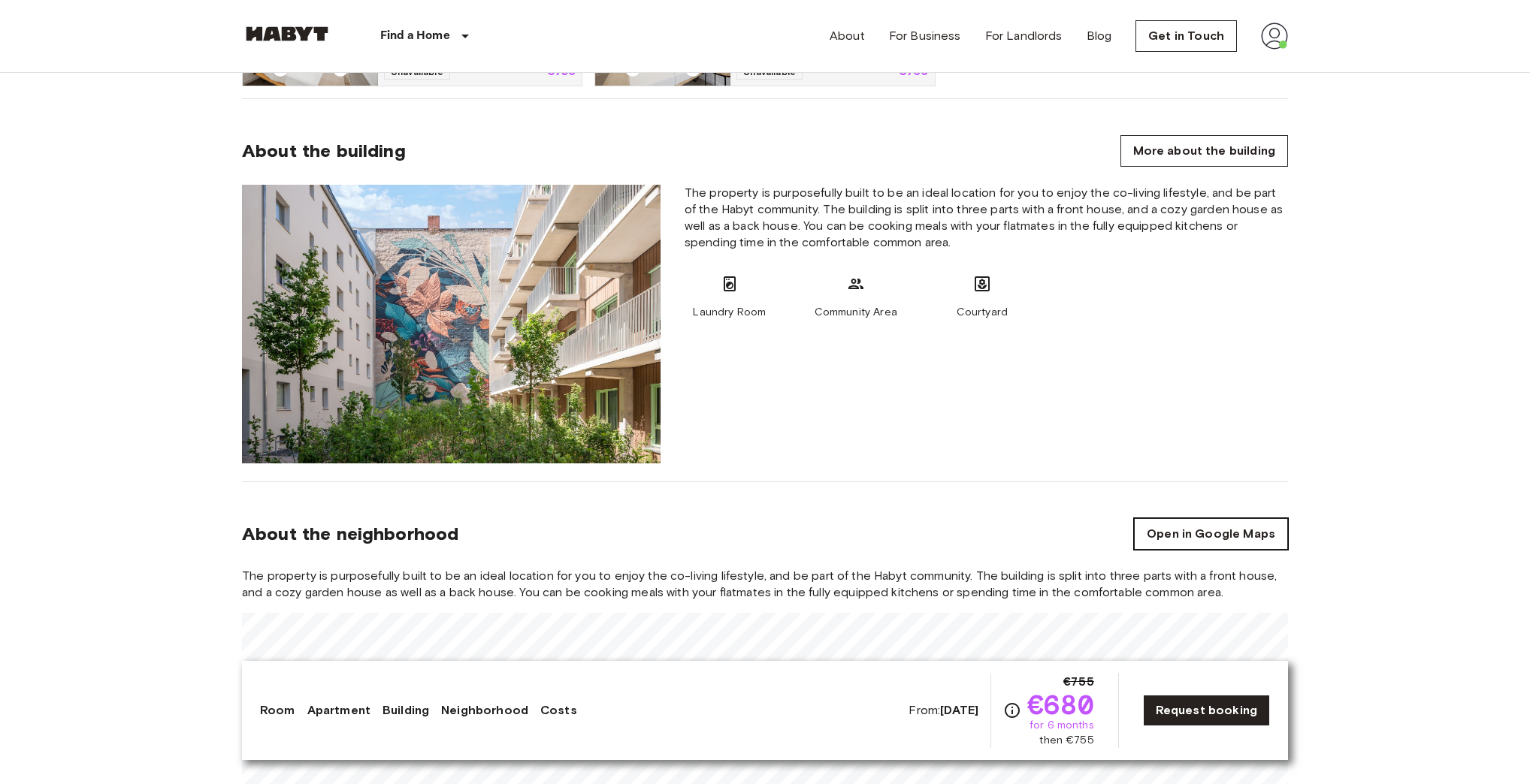
scroll to position [0, 0]
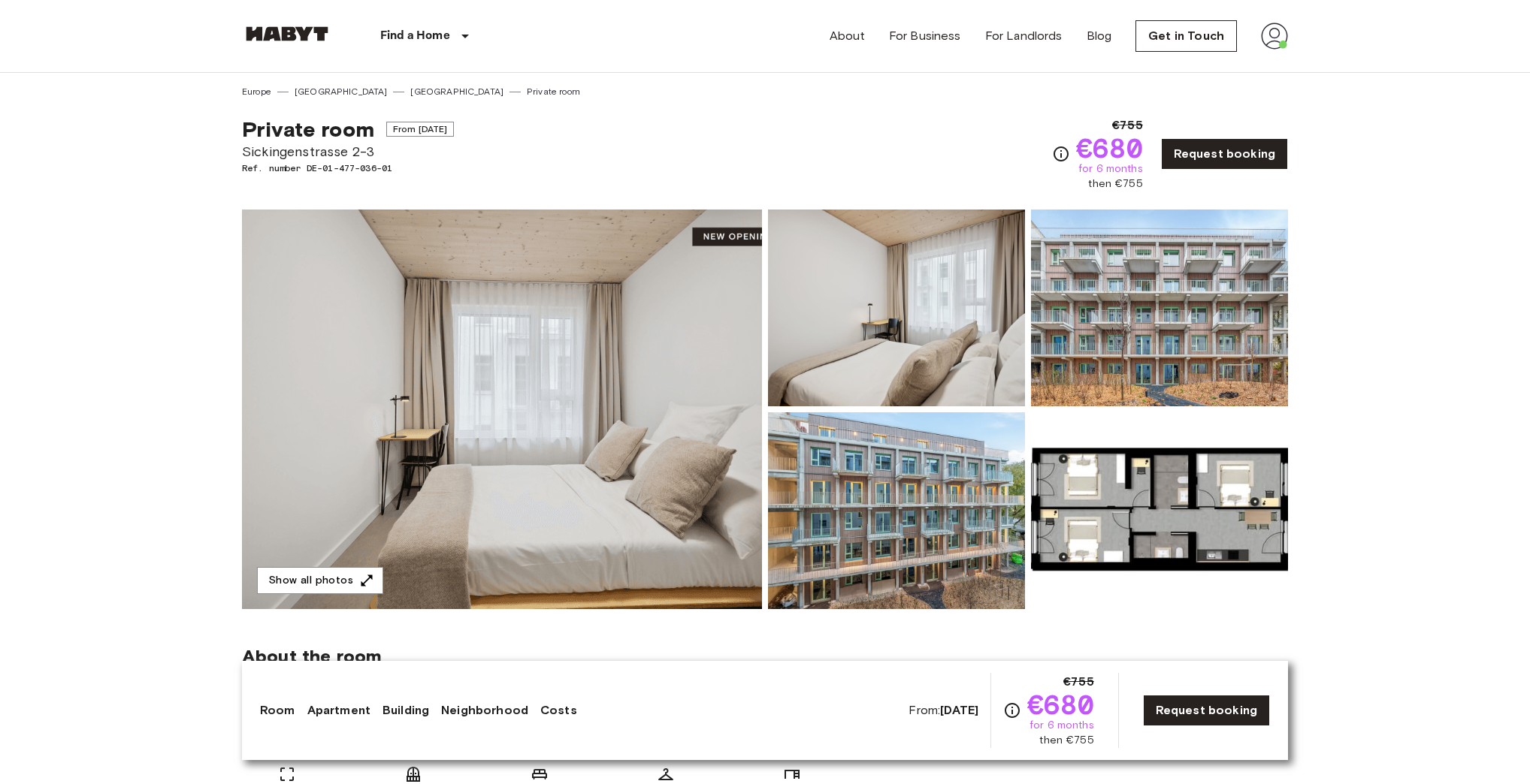
click at [1270, 29] on img at bounding box center [1274, 36] width 27 height 27
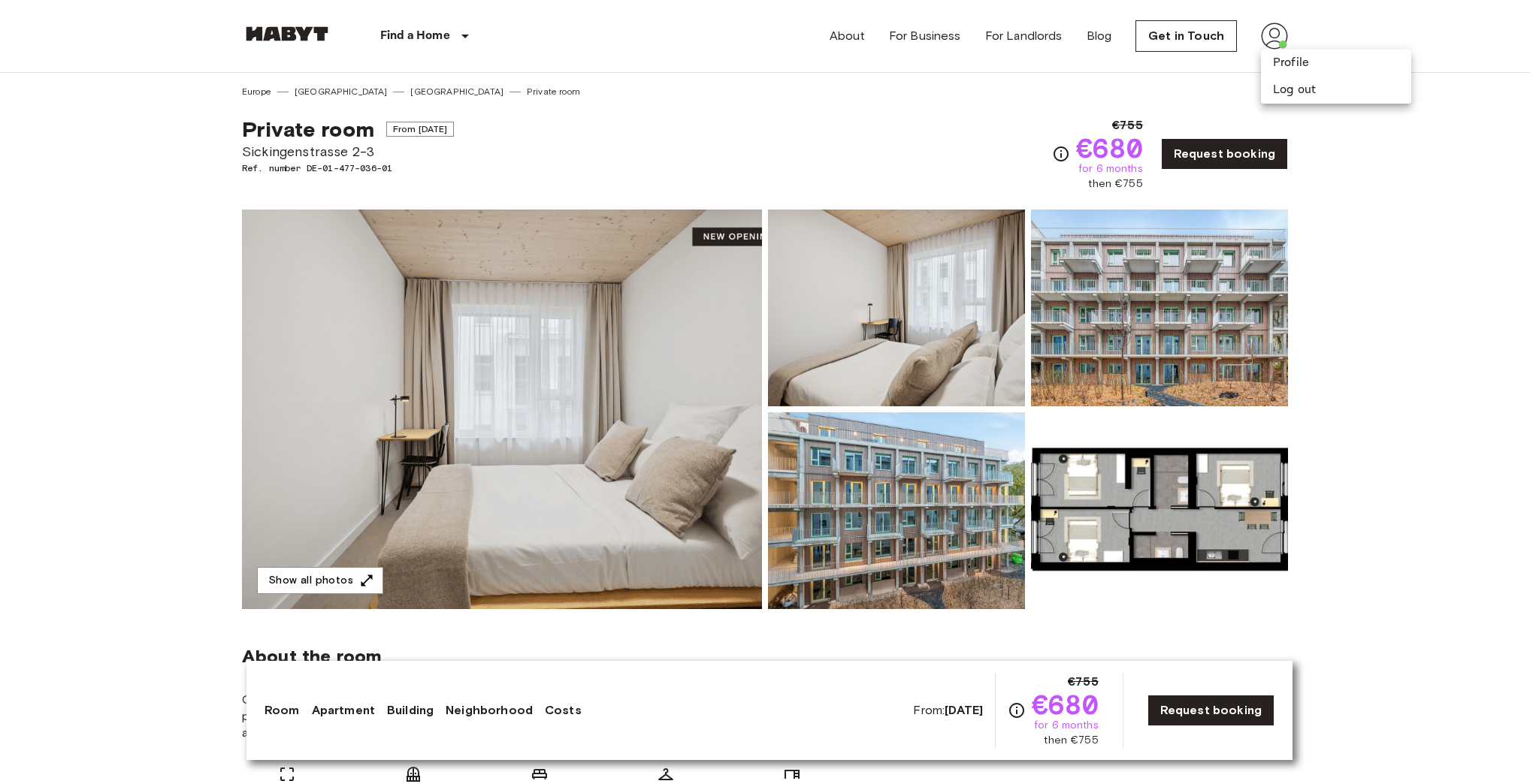
click at [828, 137] on div at bounding box center [770, 392] width 1539 height 784
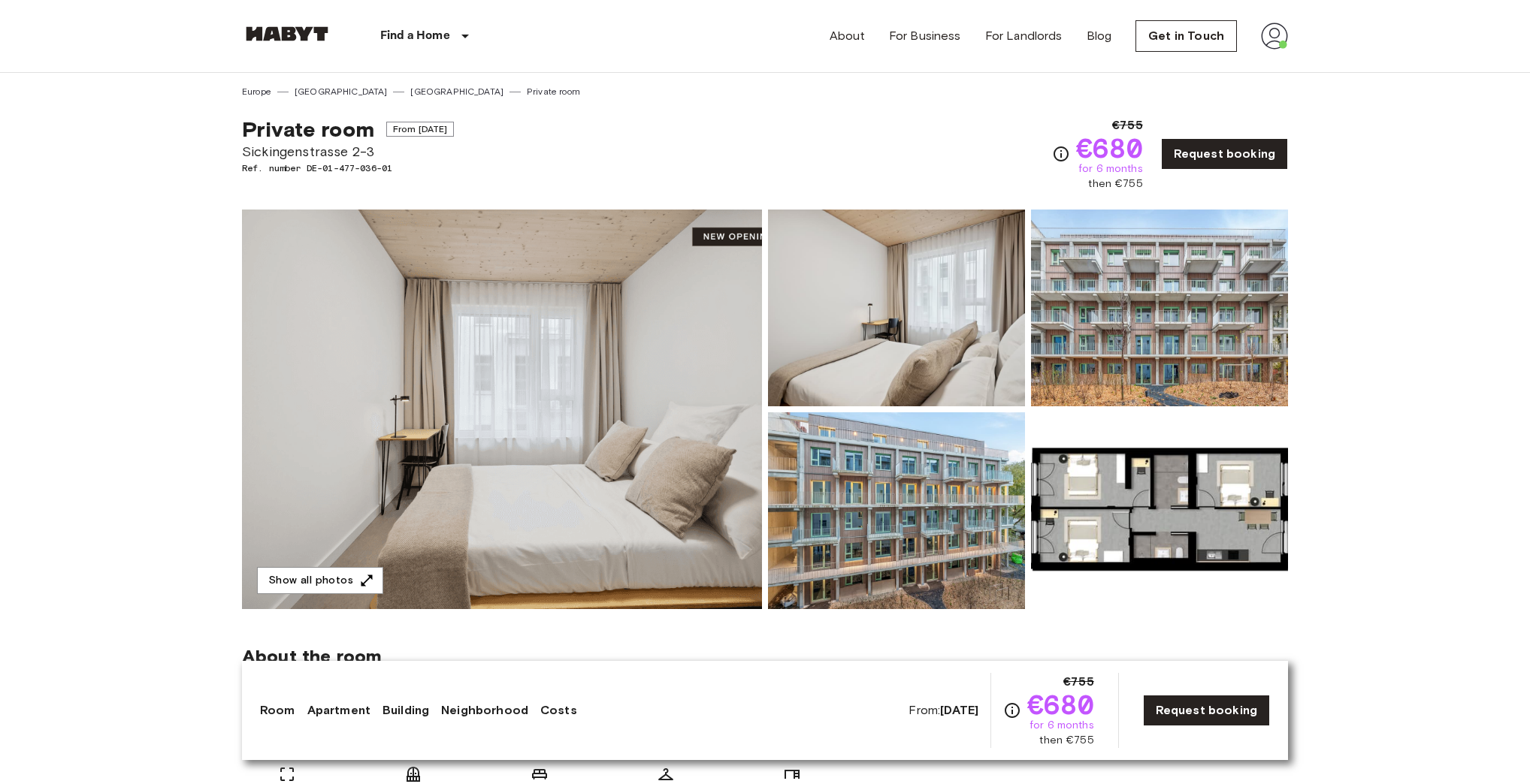
click at [1268, 36] on img at bounding box center [1274, 36] width 27 height 27
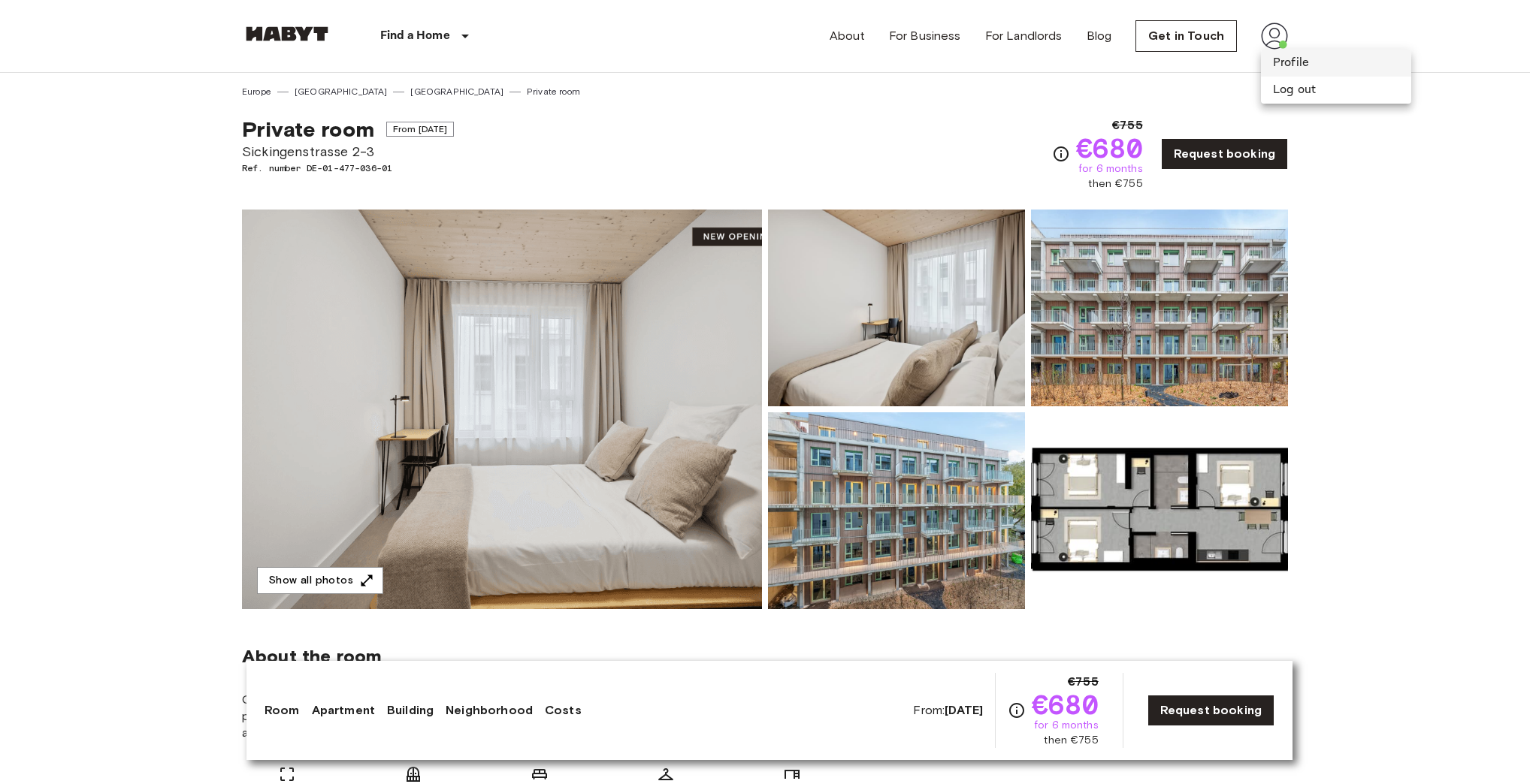
click at [1292, 56] on li "Profile" at bounding box center [1336, 62] width 150 height 27
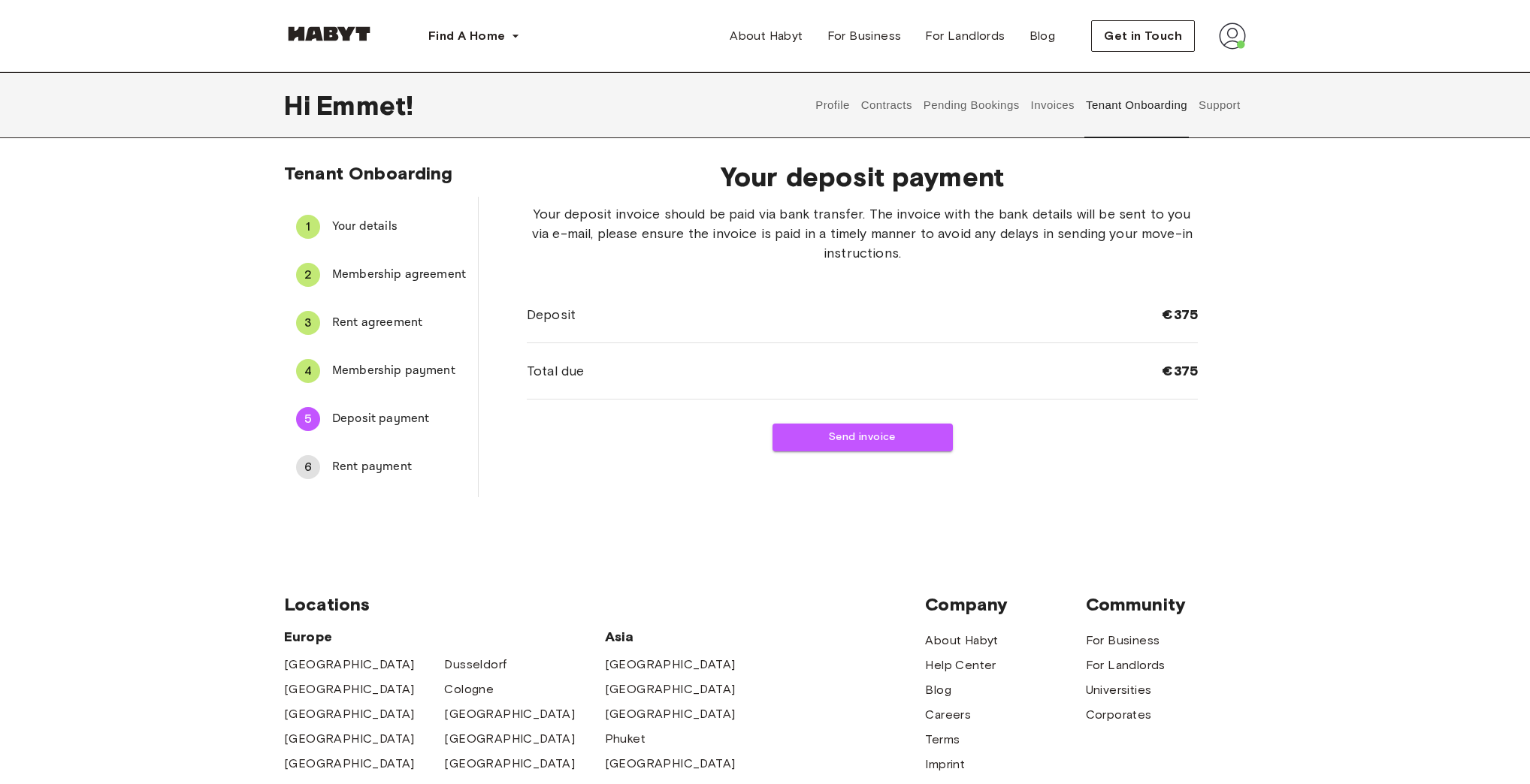
click at [1146, 113] on button "Tenant Onboarding" at bounding box center [1137, 105] width 105 height 66
click at [887, 427] on button "Send invoice" at bounding box center [862, 437] width 180 height 27
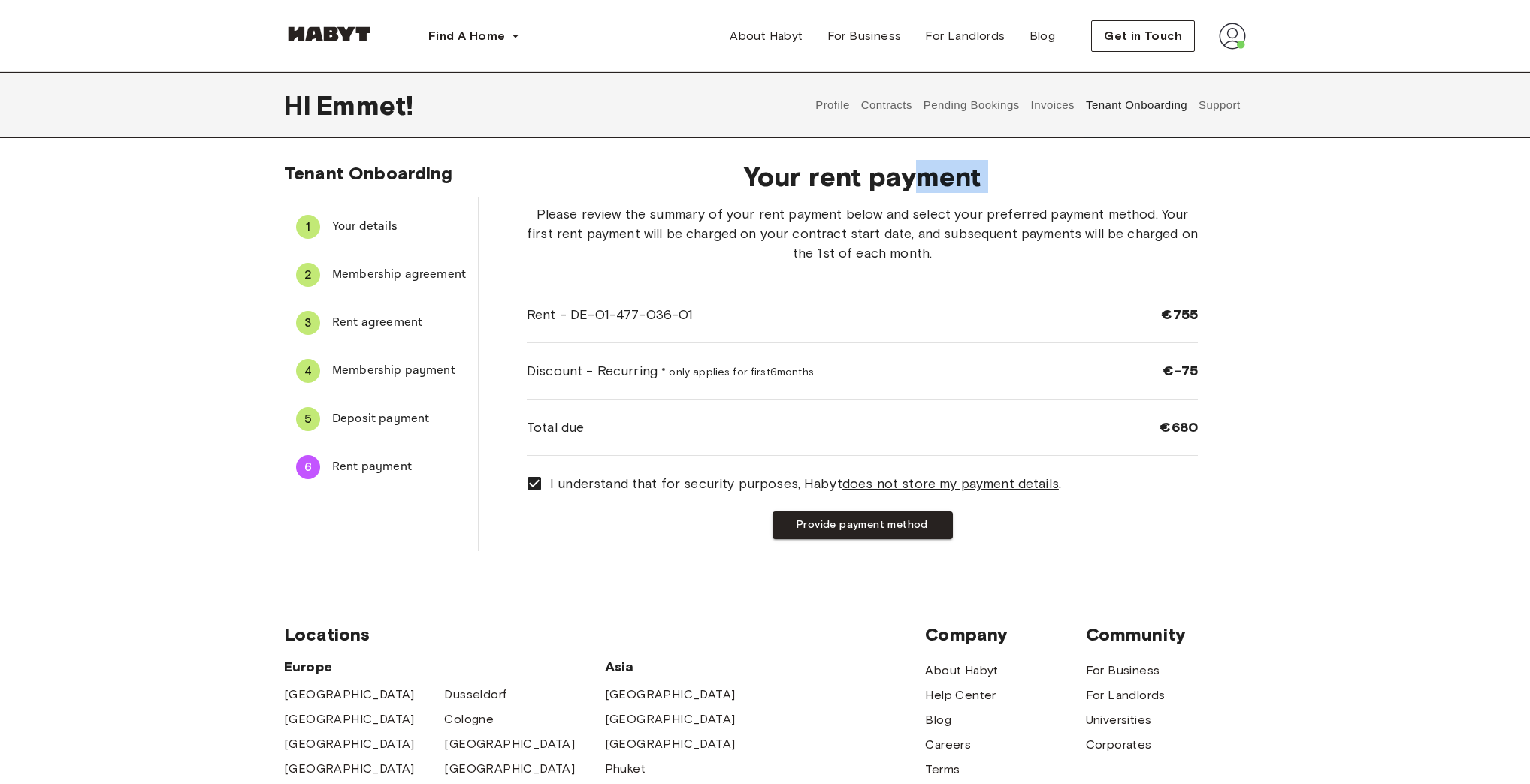
drag, startPoint x: 553, startPoint y: 197, endPoint x: 901, endPoint y: 192, distance: 348.0
click at [902, 192] on div "Your rent payment Please review the summary of your rent payment below and sele…" at bounding box center [862, 350] width 767 height 403
click at [830, 213] on span "Please review the summary of your rent payment below and select your preferred …" at bounding box center [863, 234] width 671 height 58
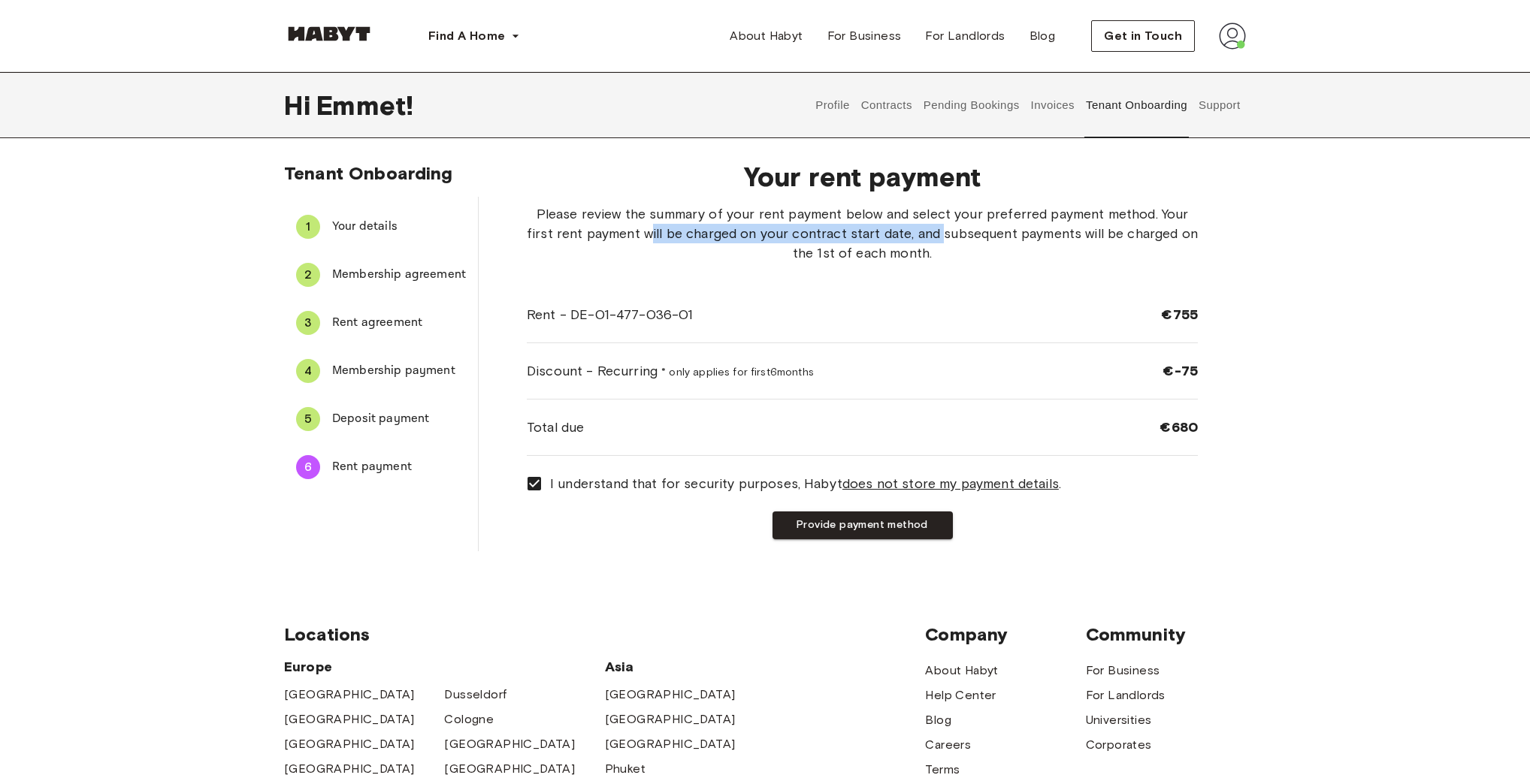
drag, startPoint x: 687, startPoint y: 236, endPoint x: 942, endPoint y: 229, distance: 255.1
click at [942, 229] on span "Please review the summary of your rent payment below and select your preferred …" at bounding box center [863, 234] width 671 height 58
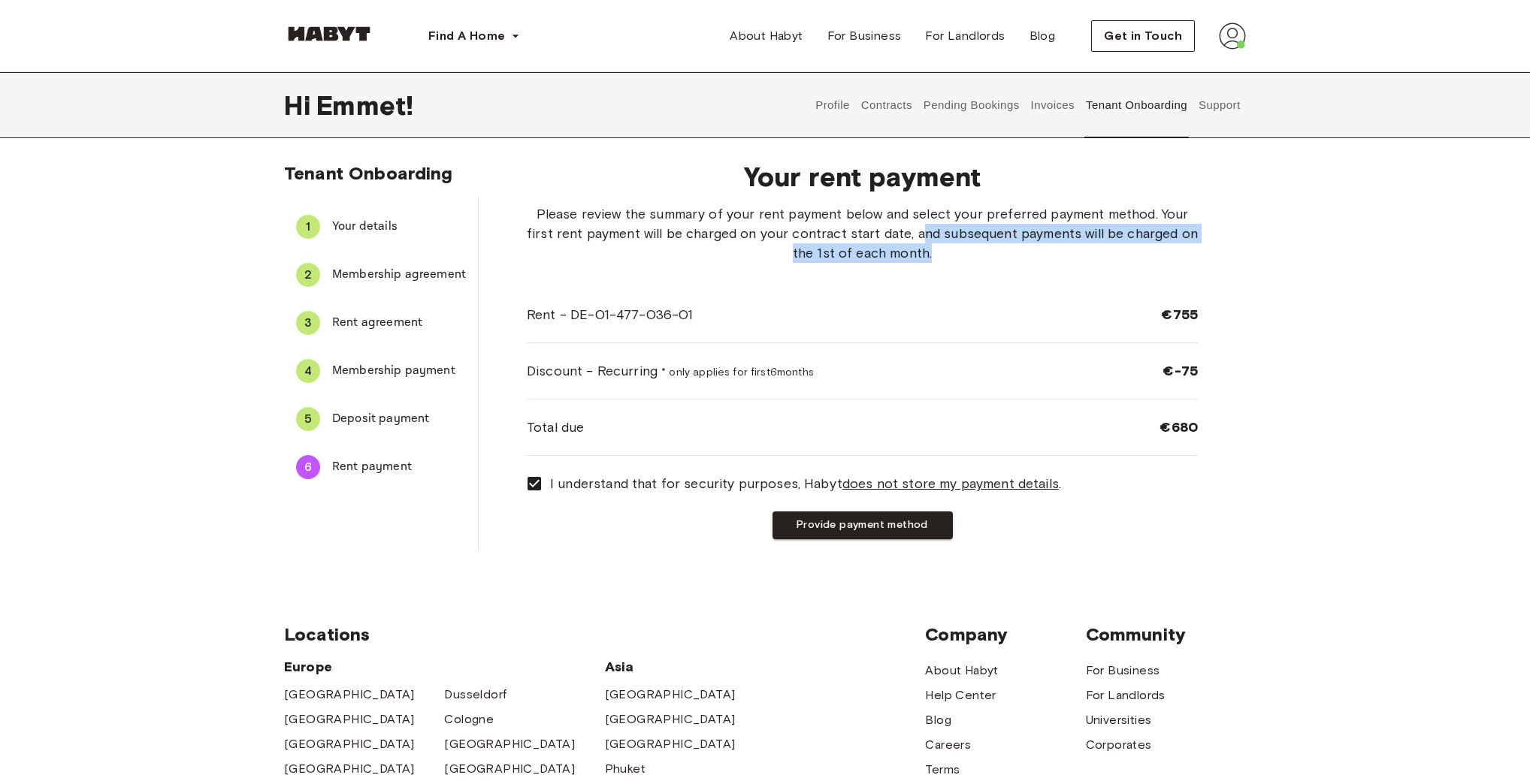
drag, startPoint x: 958, startPoint y: 249, endPoint x: 920, endPoint y: 231, distance: 42.0
click at [920, 231] on span "Please review the summary of your rent payment below and select your preferred …" at bounding box center [863, 234] width 671 height 58
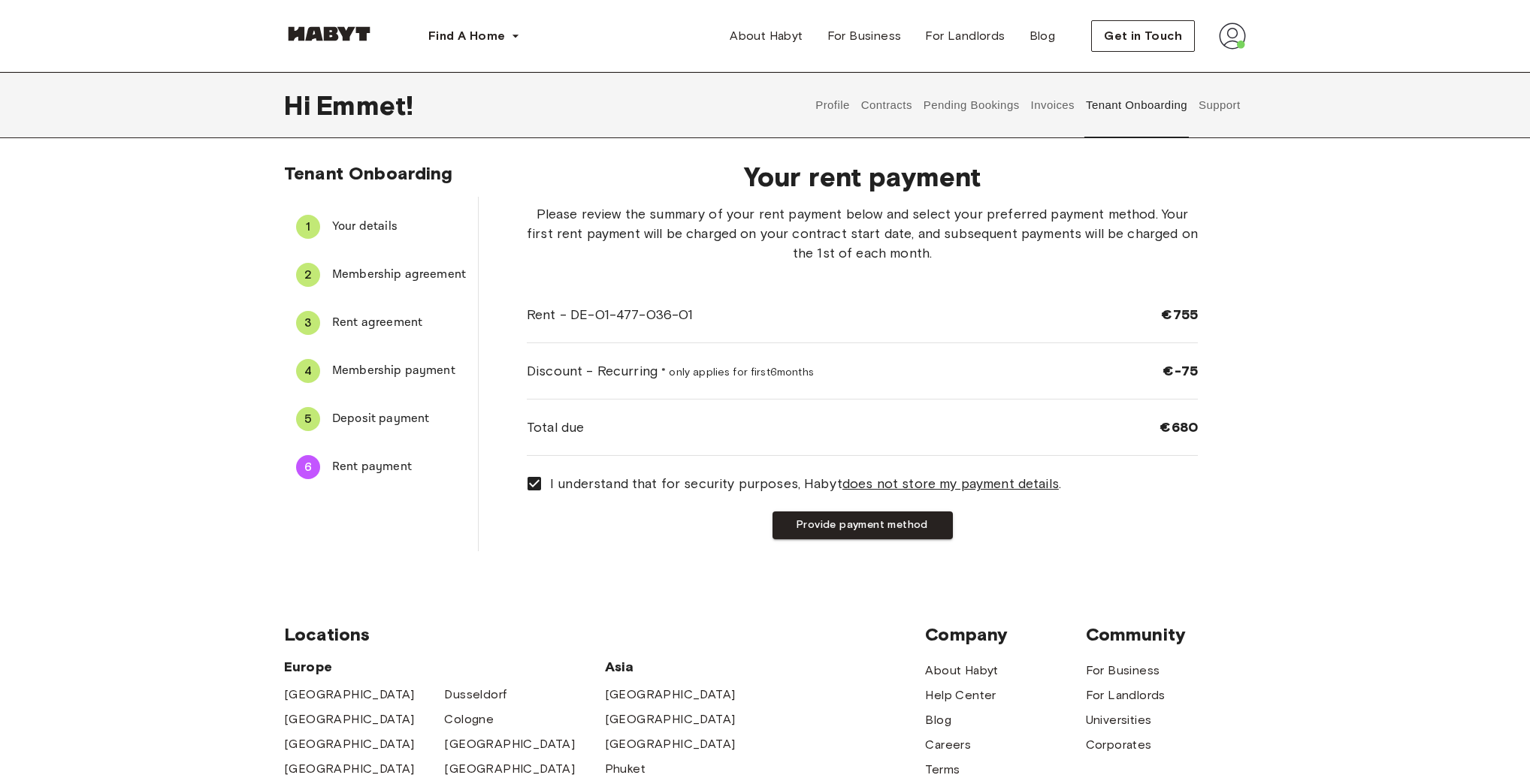
click at [848, 231] on span "Please review the summary of your rent payment below and select your preferred …" at bounding box center [863, 234] width 671 height 58
drag, startPoint x: 1210, startPoint y: 415, endPoint x: 1249, endPoint y: 415, distance: 39.0
click at [1249, 415] on div "Tenant Onboarding 1 Your details 2 Membership agreement 3 Rent agreement 4 Memb…" at bounding box center [765, 356] width 1082 height 389
click at [1248, 461] on div "Tenant Onboarding 1 Your details 2 Membership agreement 3 Rent agreement 4 Memb…" at bounding box center [765, 356] width 1082 height 389
click at [864, 520] on button "Provide payment method" at bounding box center [862, 525] width 180 height 27
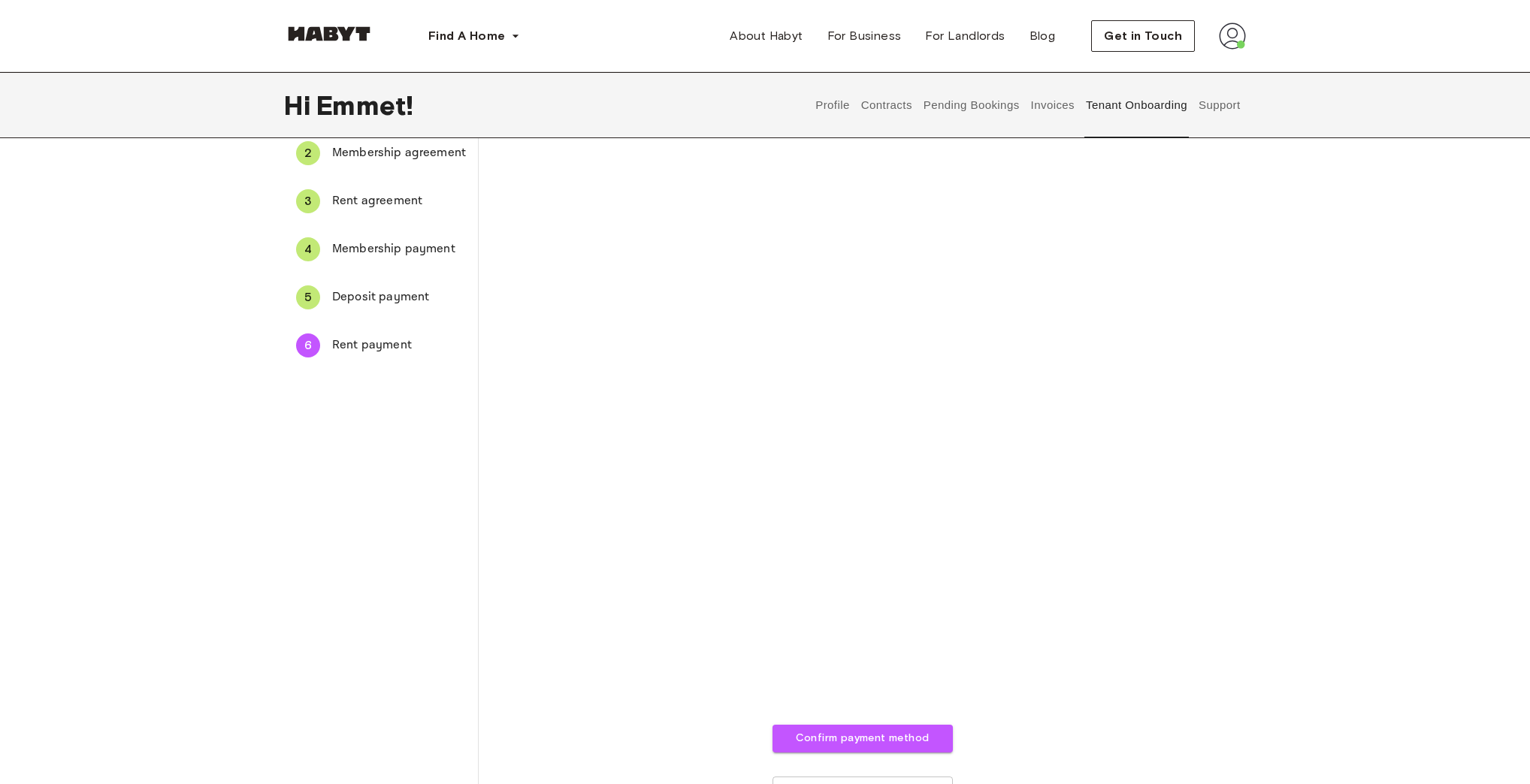
scroll to position [301, 0]
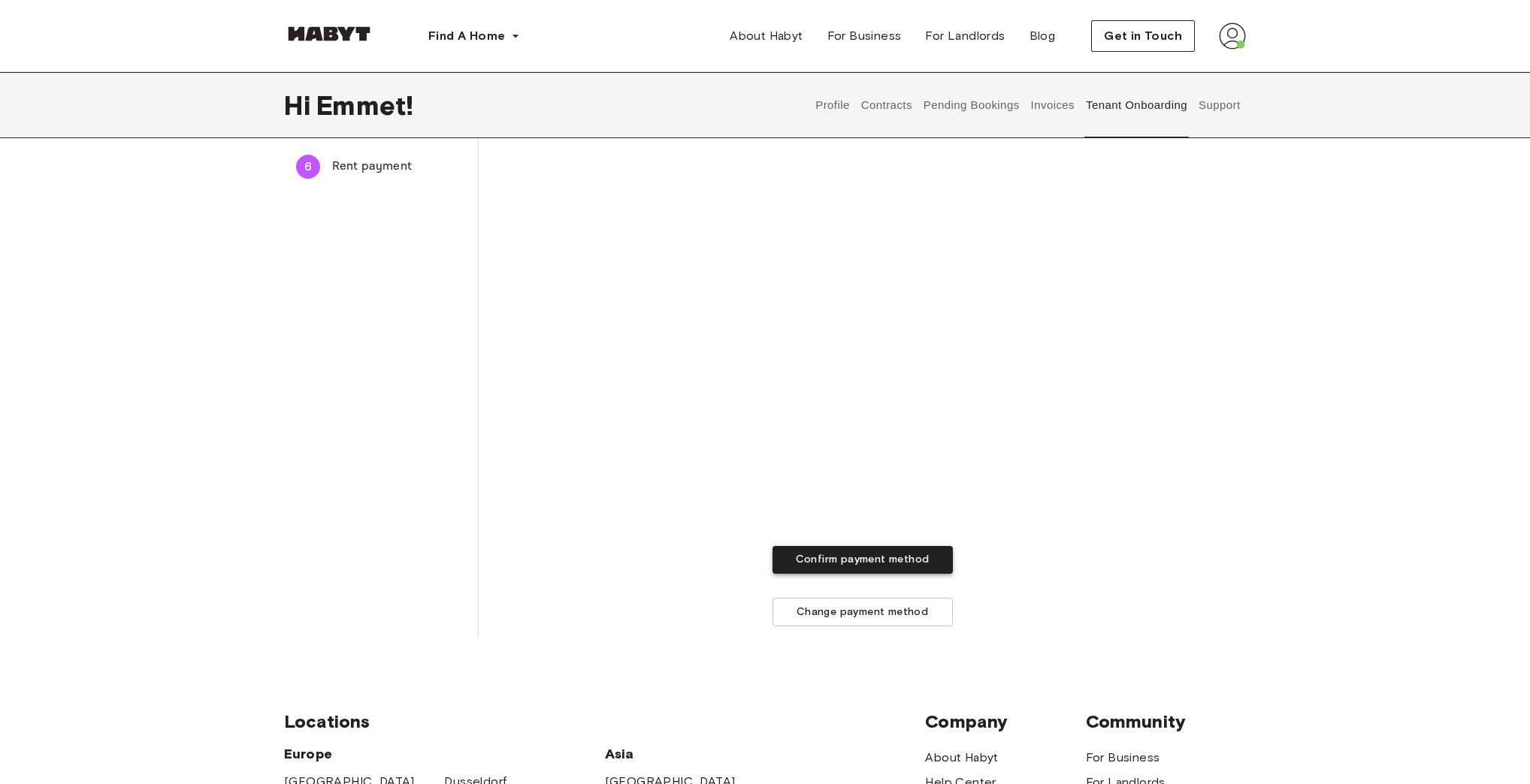
click at [839, 559] on button "Confirm payment method" at bounding box center [862, 560] width 180 height 27
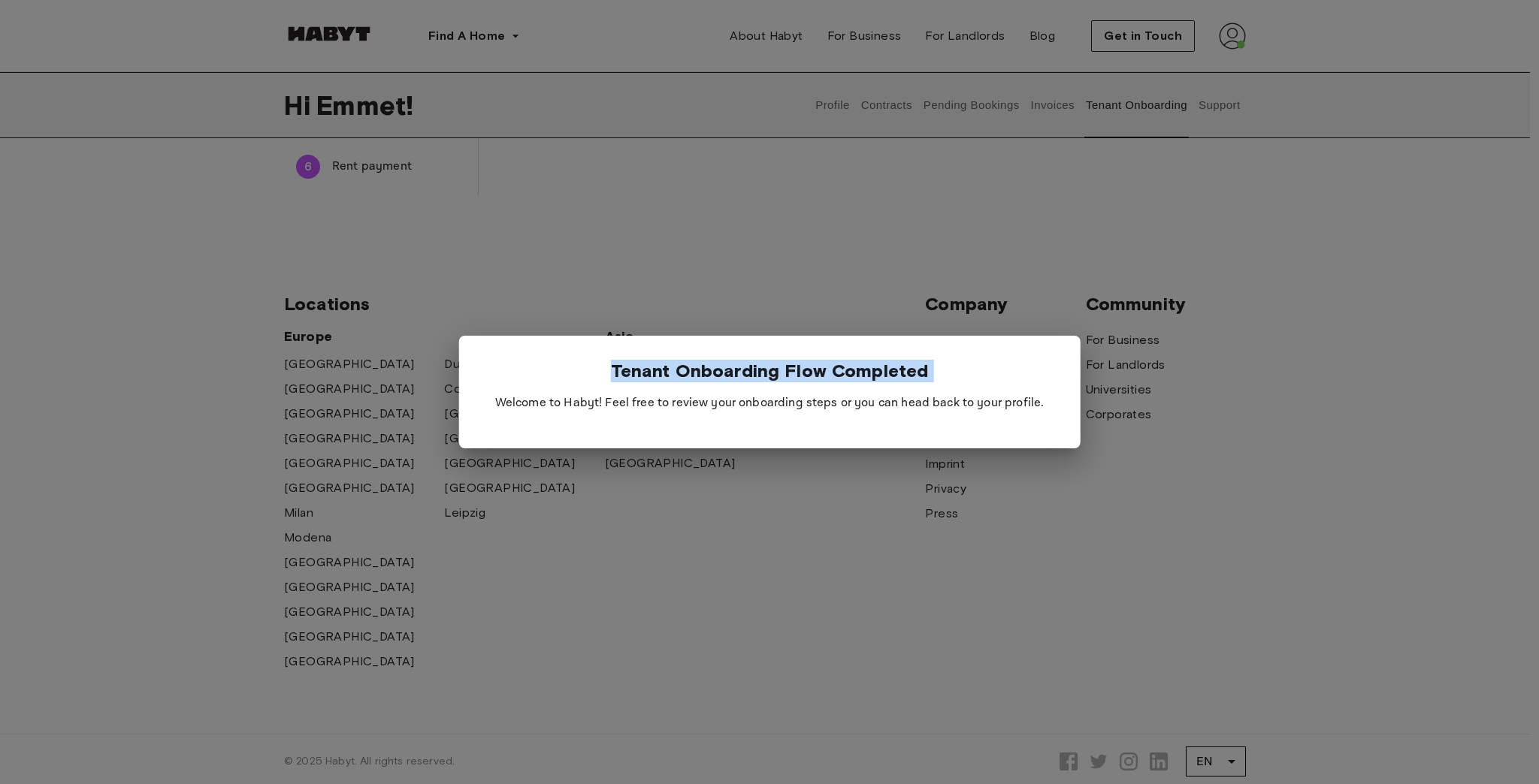
drag, startPoint x: 626, startPoint y: 397, endPoint x: 1076, endPoint y: 411, distance: 450.2
click at [1076, 411] on div "Tenant Onboarding Flow Completed Welcome to Habyt! Feel free to review your onb…" at bounding box center [770, 392] width 1539 height 784
click at [1242, 534] on div at bounding box center [770, 392] width 1539 height 784
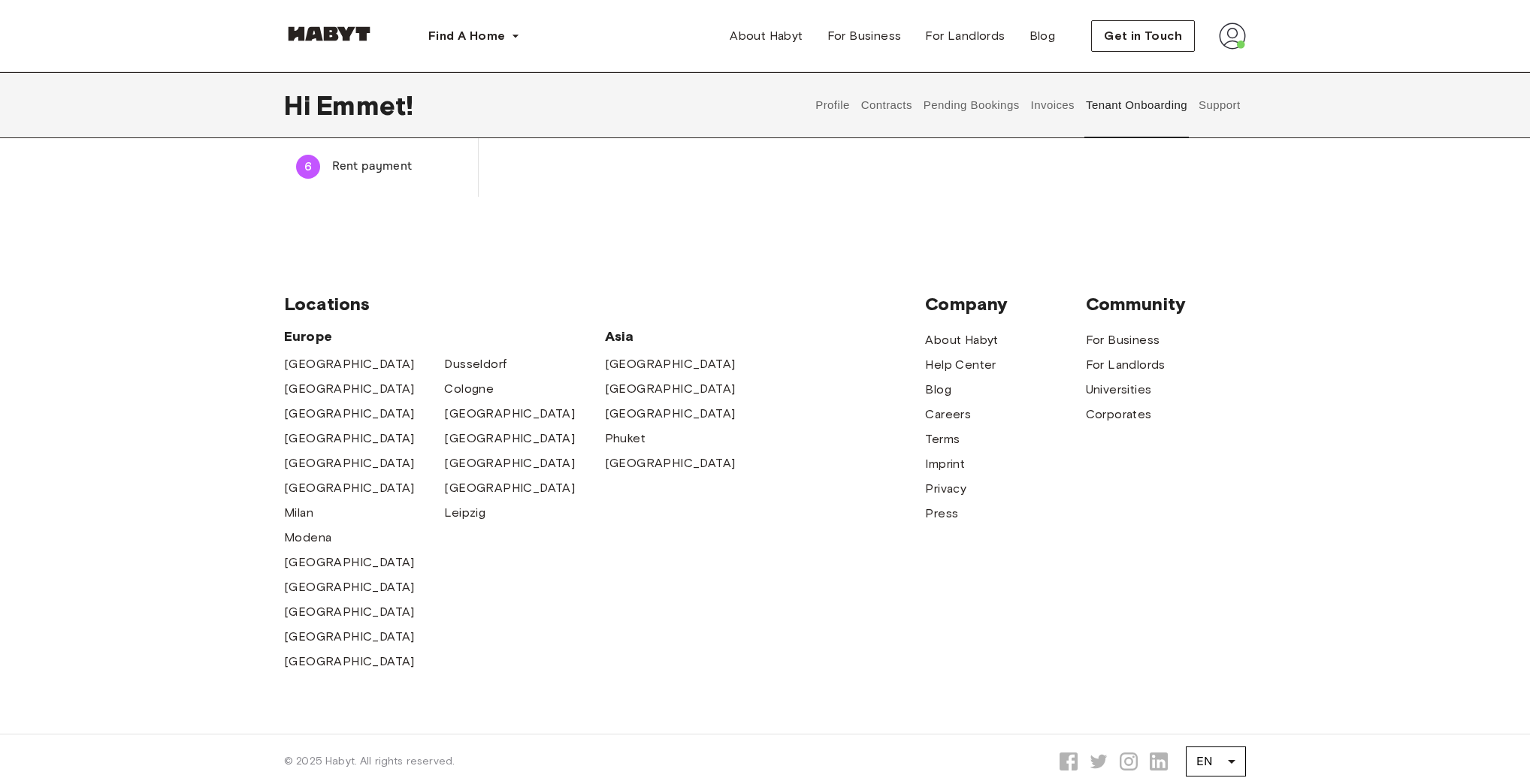
click at [1171, 525] on div "Community For Business For Landlords Universities Corporates" at bounding box center [1166, 483] width 160 height 381
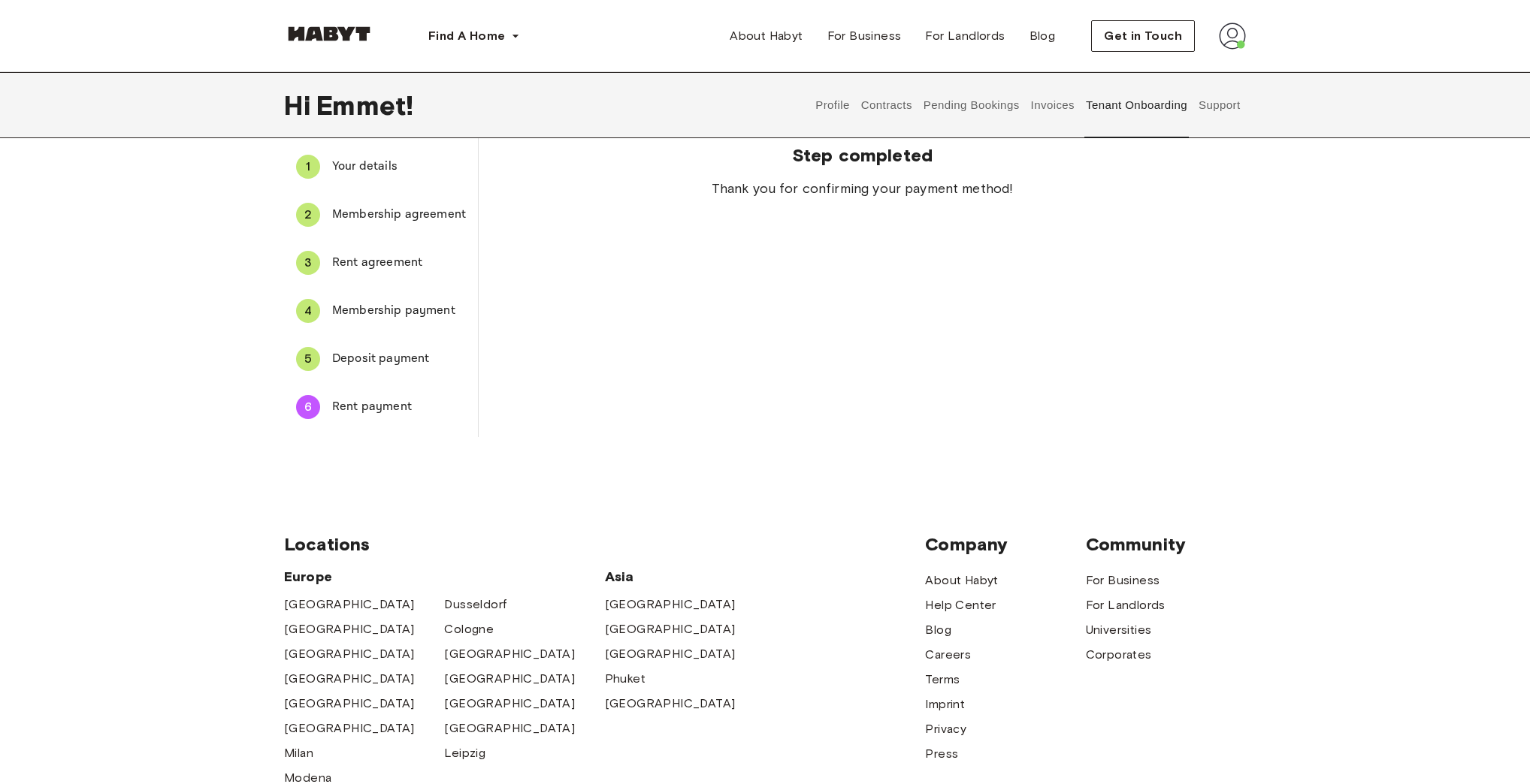
scroll to position [0, 0]
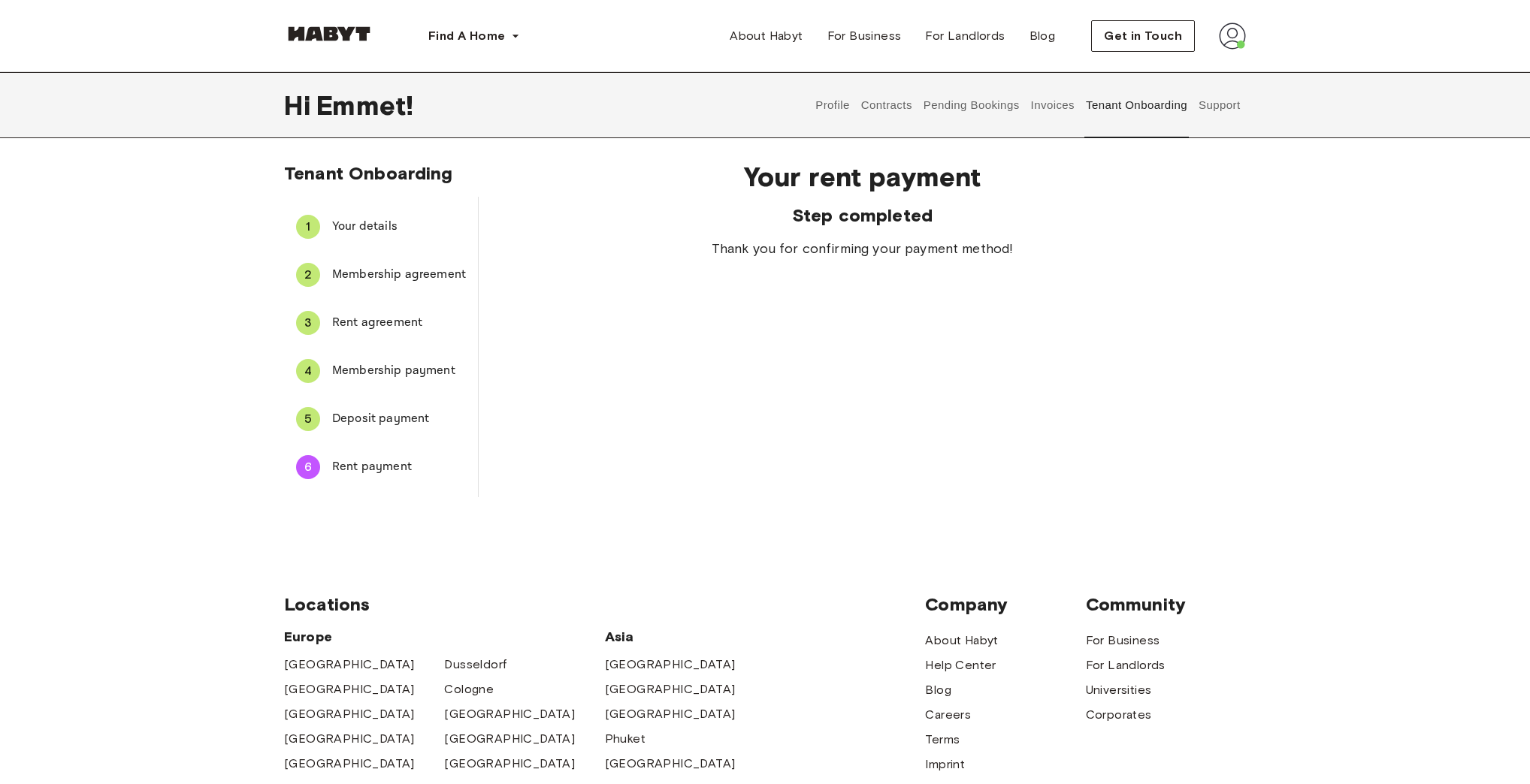
click at [825, 112] on button "Profile" at bounding box center [833, 105] width 38 height 66
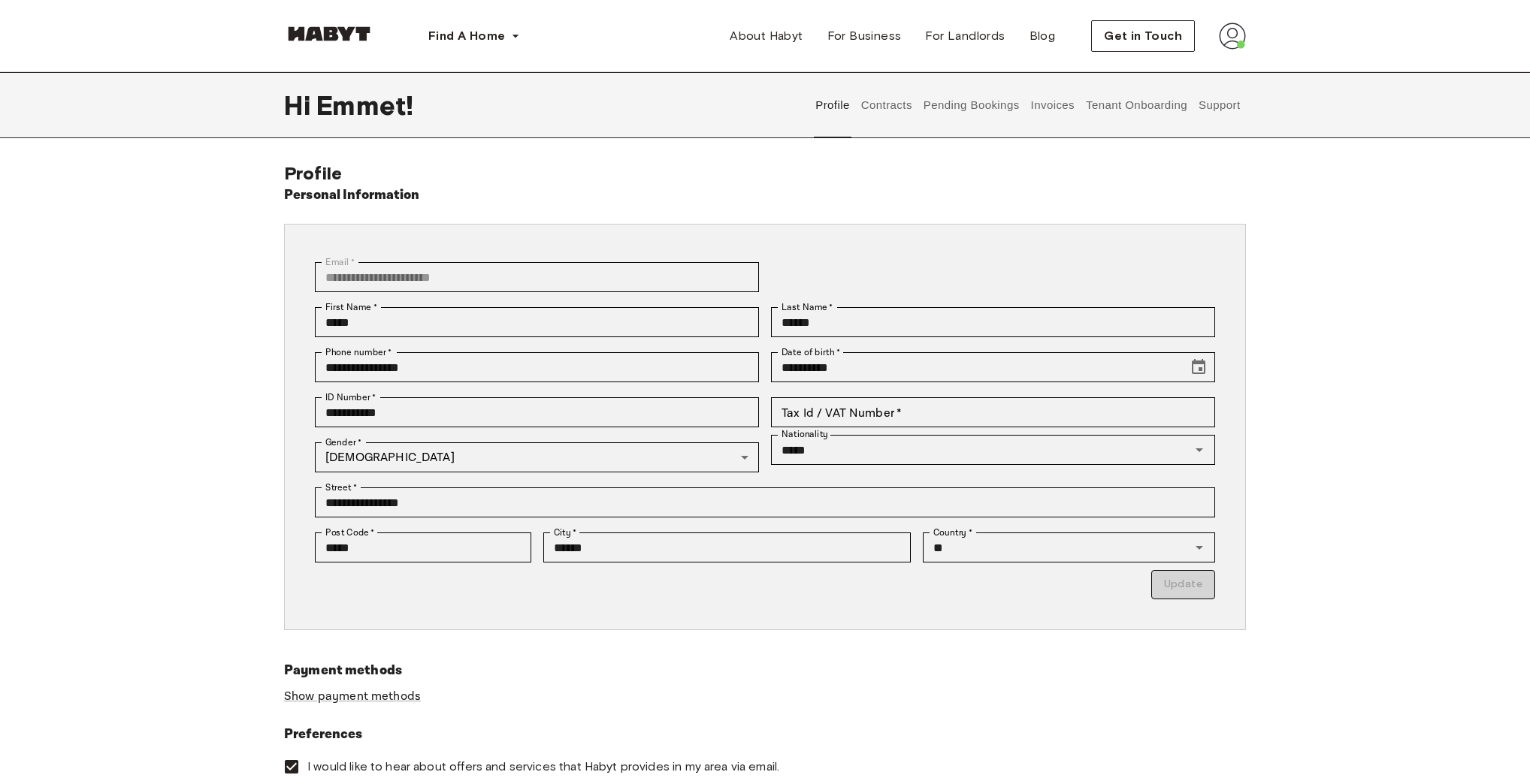
click at [916, 107] on div "Profile Contracts Pending Bookings Invoices Tenant Onboarding Support" at bounding box center [1028, 105] width 436 height 66
click at [890, 107] on button "Contracts" at bounding box center [886, 105] width 55 height 66
